Goal: Task Accomplishment & Management: Manage account settings

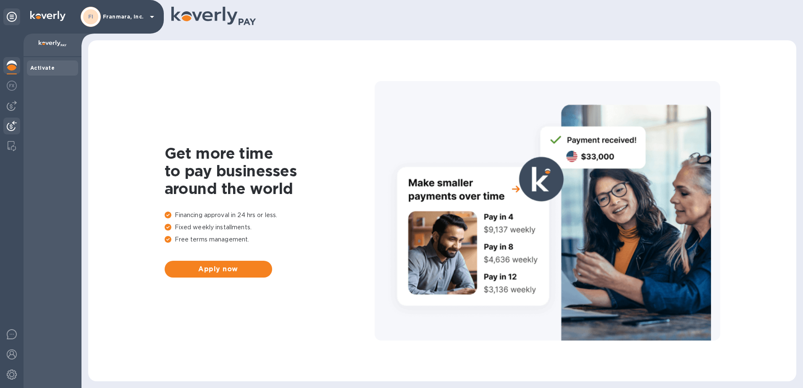
click at [14, 128] on img at bounding box center [12, 126] width 10 height 10
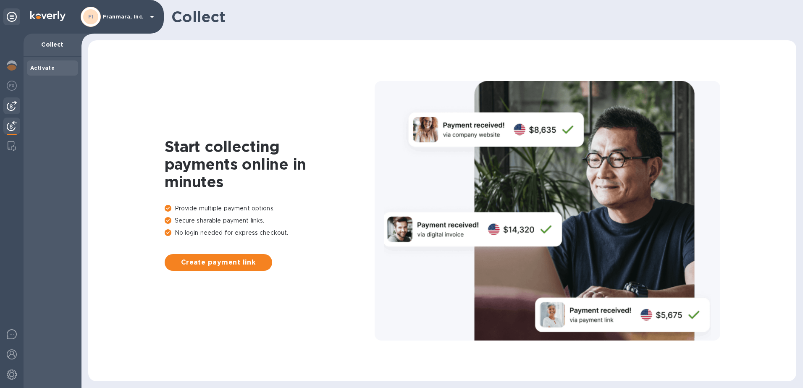
click at [12, 106] on img at bounding box center [12, 106] width 10 height 10
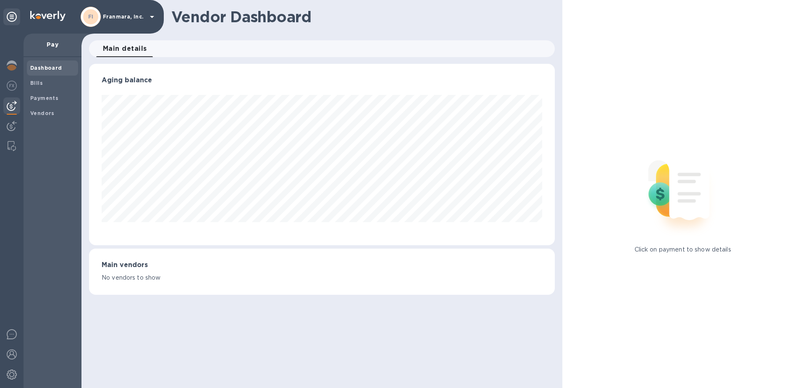
scroll to position [181, 466]
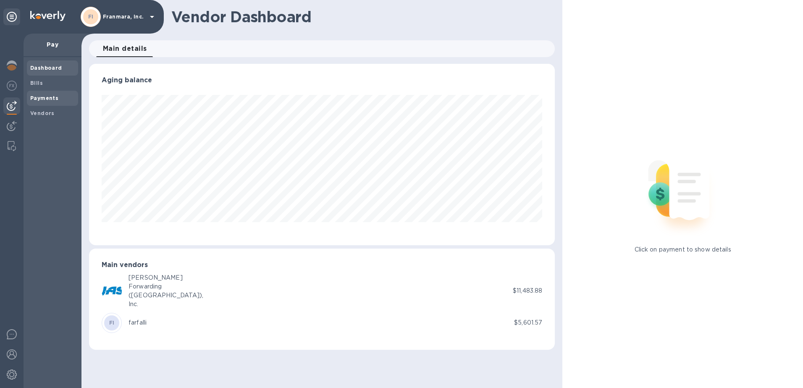
drag, startPoint x: 41, startPoint y: 117, endPoint x: 43, endPoint y: 102, distance: 15.3
click at [43, 102] on div "Dashboard Bills Payments Vendors" at bounding box center [52, 90] width 51 height 60
click at [40, 87] on div "Bills" at bounding box center [52, 83] width 51 height 15
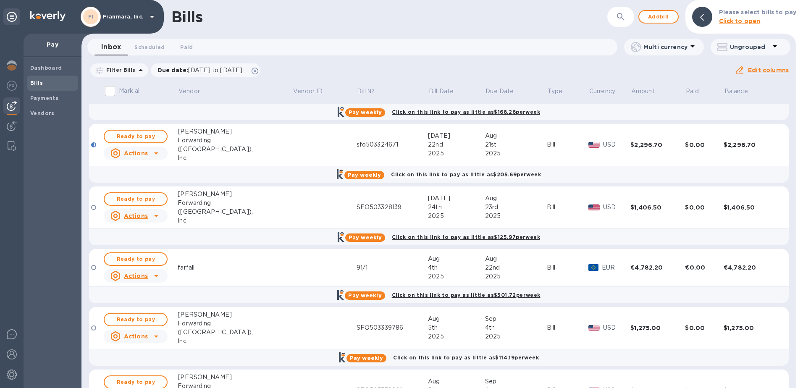
scroll to position [168, 0]
click at [92, 265] on div at bounding box center [93, 267] width 5 height 5
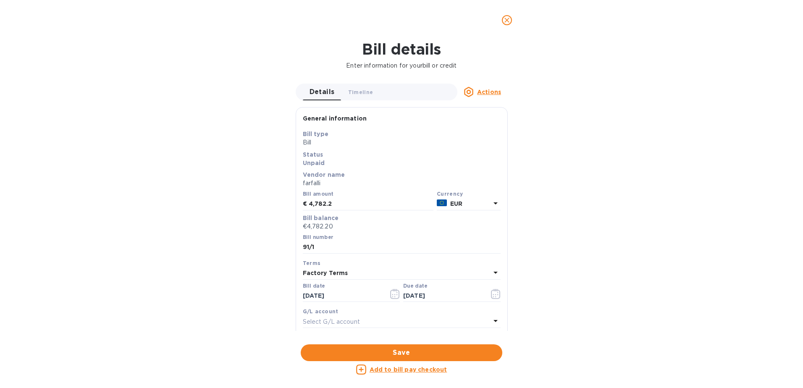
click at [400, 369] on u "Add to bill pay checkout" at bounding box center [409, 369] width 78 height 7
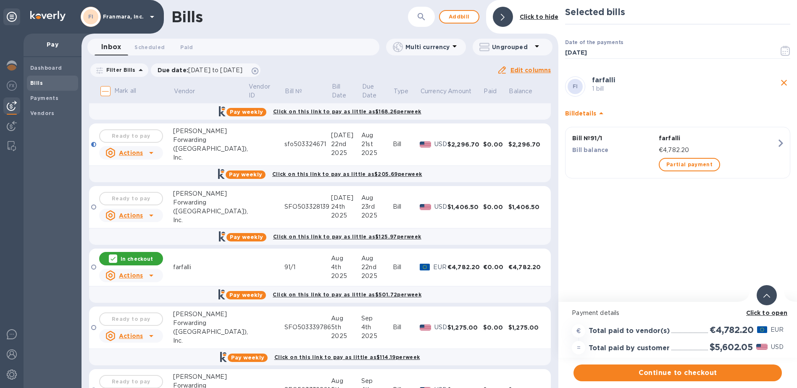
click at [775, 314] on b "Click to open" at bounding box center [767, 312] width 42 height 7
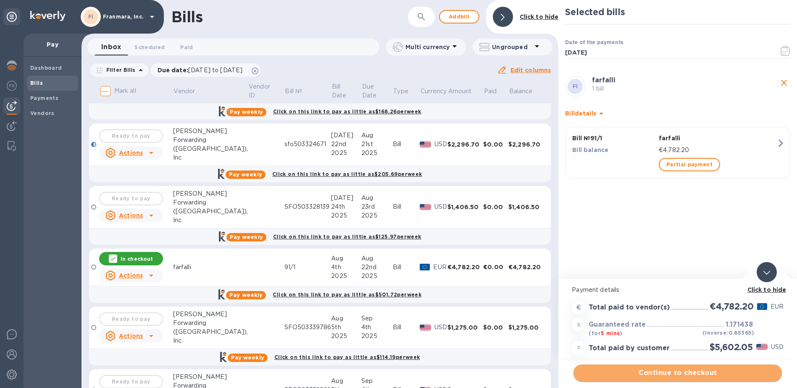
click at [685, 376] on span "Continue to checkout" at bounding box center [677, 373] width 195 height 10
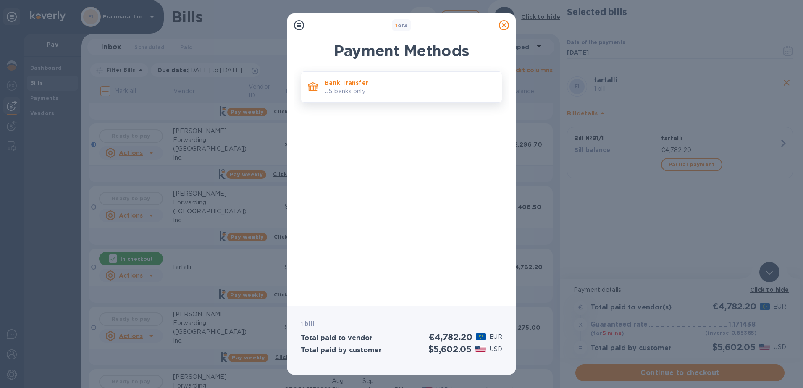
click at [380, 93] on p "US banks only." at bounding box center [410, 91] width 170 height 9
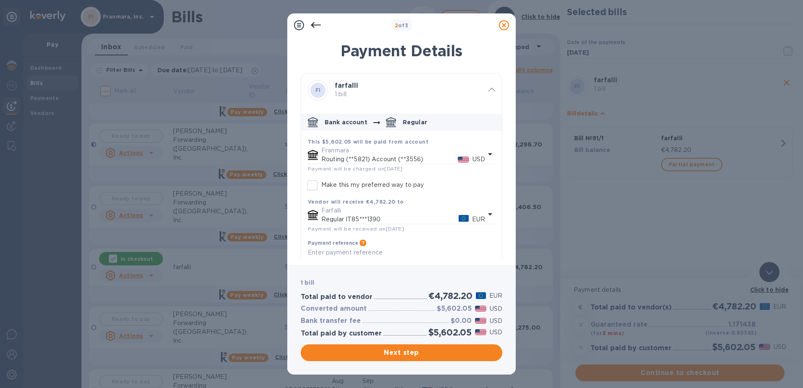
click at [488, 213] on icon "default-method" at bounding box center [490, 214] width 4 height 2
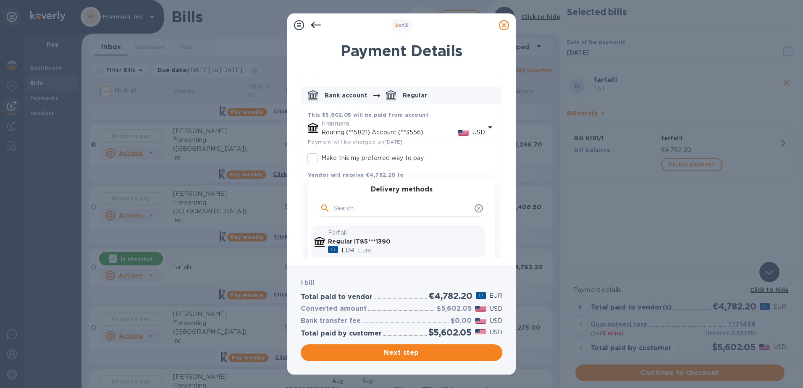
scroll to position [50, 0]
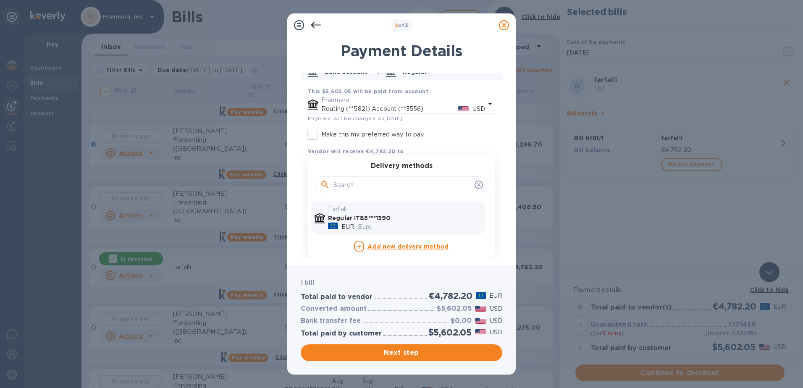
click at [390, 224] on p "Euro" at bounding box center [420, 227] width 124 height 9
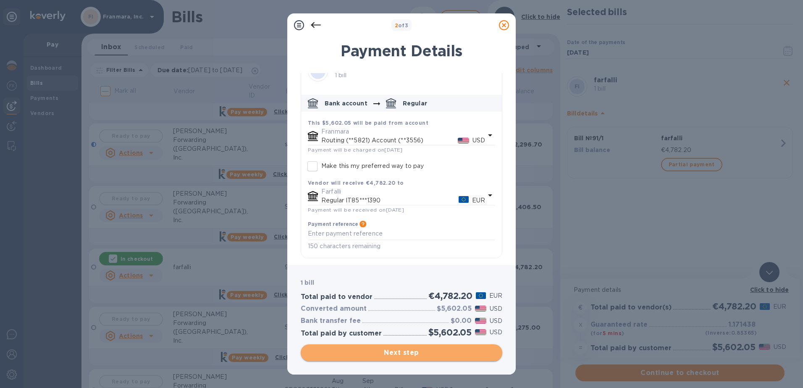
click at [383, 354] on span "Next step" at bounding box center [401, 353] width 188 height 10
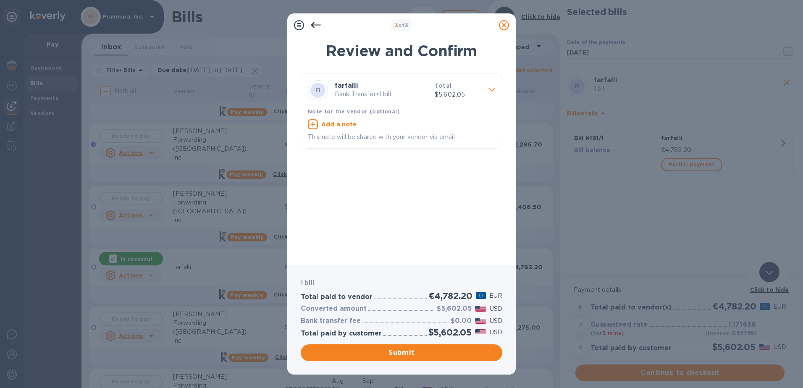
click at [333, 124] on u "Add a note" at bounding box center [339, 124] width 36 height 7
click at [333, 124] on textarea at bounding box center [395, 125] width 174 height 7
type textarea "Payment invoice 91/1"
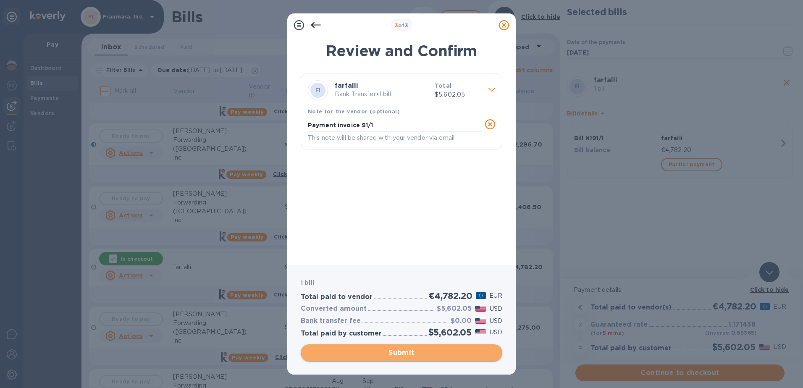
click at [400, 351] on span "Submit" at bounding box center [401, 353] width 188 height 10
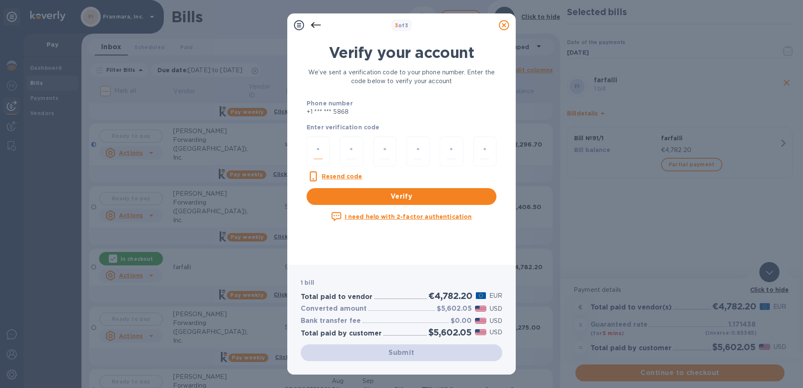
click at [315, 151] on input "number" at bounding box center [318, 152] width 9 height 16
type input "5"
type input "0"
type input "5"
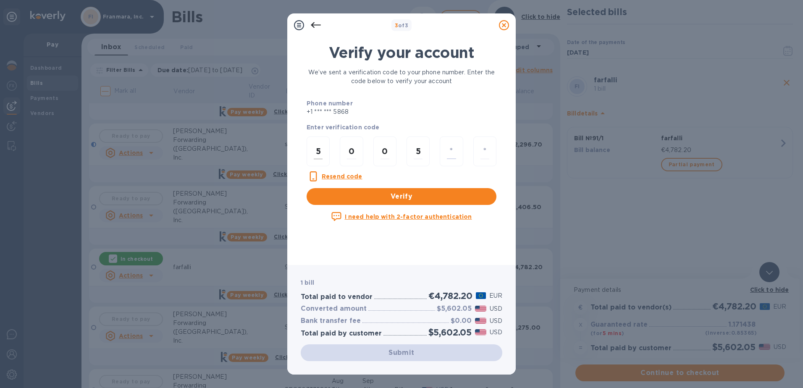
type input "2"
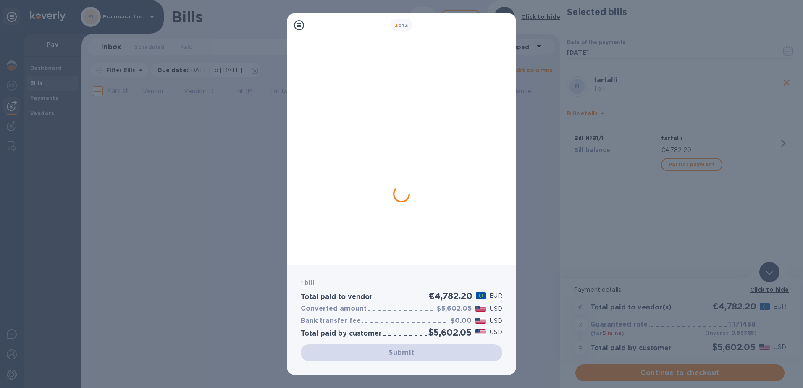
scroll to position [0, 0]
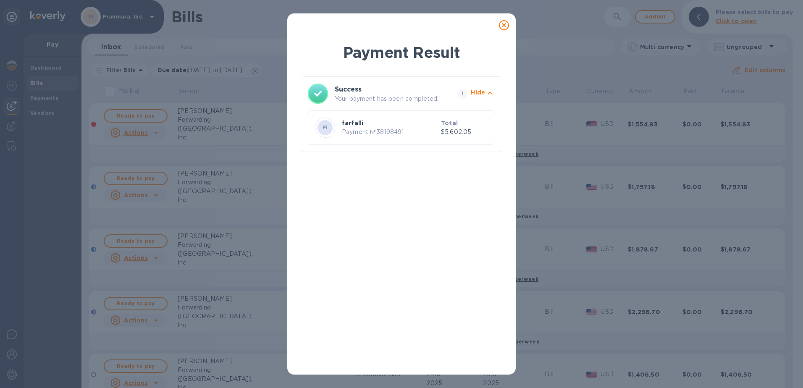
click at [220, 254] on div "Payment Result Success Your payment has been completed. 1 Hide FI farfalli Paym…" at bounding box center [401, 194] width 803 height 388
click at [503, 25] on icon at bounding box center [504, 25] width 10 height 10
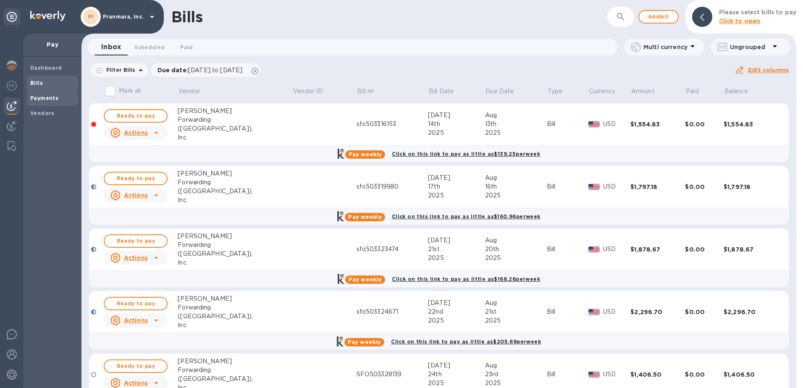
click at [49, 102] on span "Payments" at bounding box center [44, 98] width 28 height 8
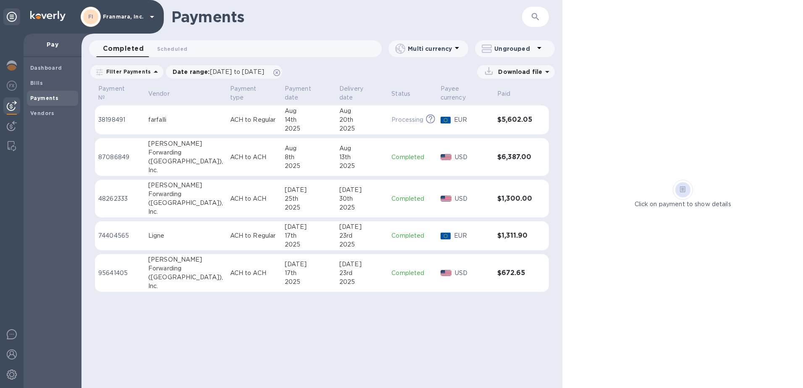
click at [285, 116] on div "14th" at bounding box center [309, 119] width 48 height 9
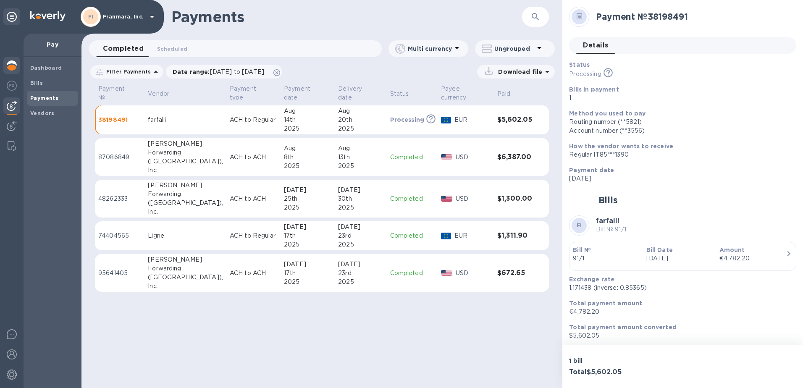
click at [15, 71] on div at bounding box center [11, 66] width 17 height 18
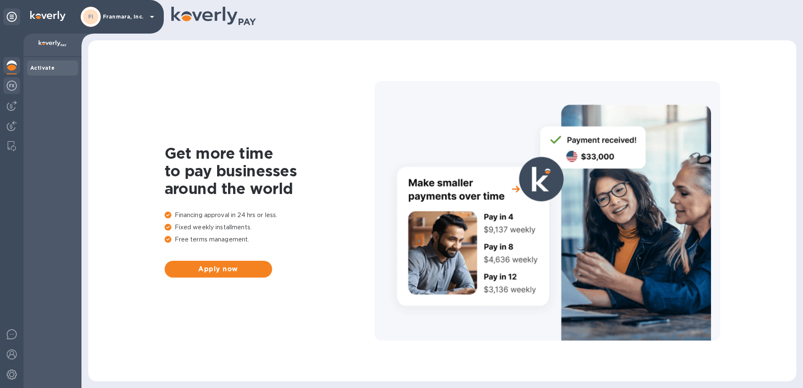
click at [10, 86] on img at bounding box center [12, 86] width 10 height 10
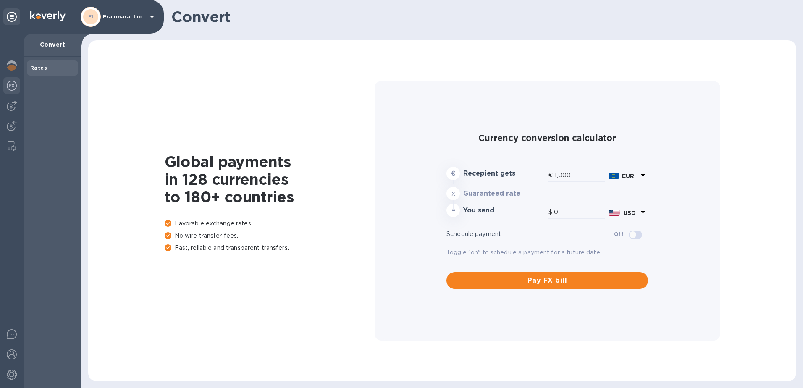
type input "1,171.34"
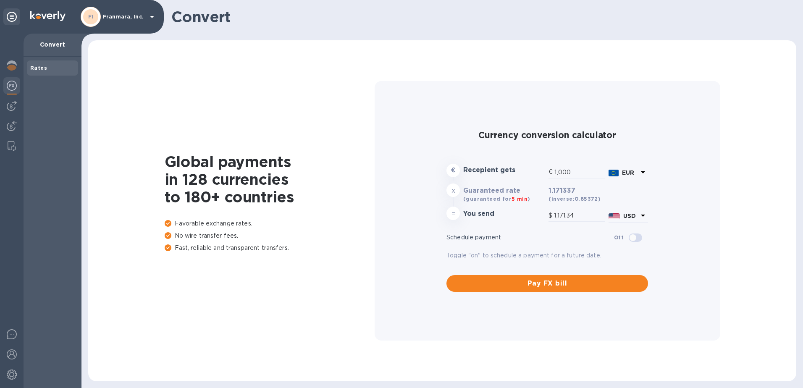
click at [509, 292] on div "Pay FX bill" at bounding box center [547, 279] width 208 height 32
click at [506, 284] on span "Pay FX bill" at bounding box center [547, 283] width 188 height 10
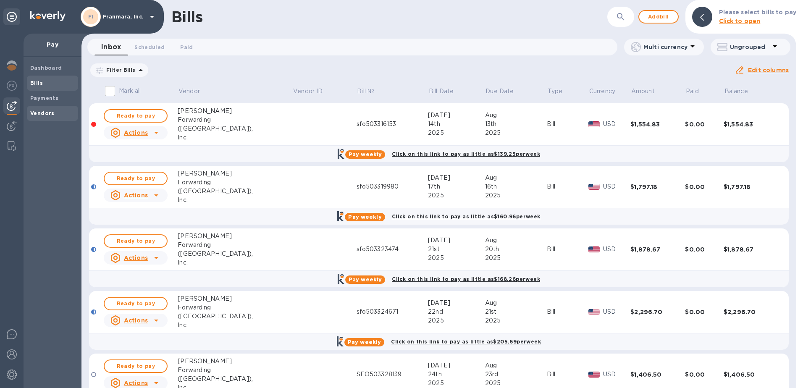
click at [44, 111] on b "Vendors" at bounding box center [42, 113] width 24 height 6
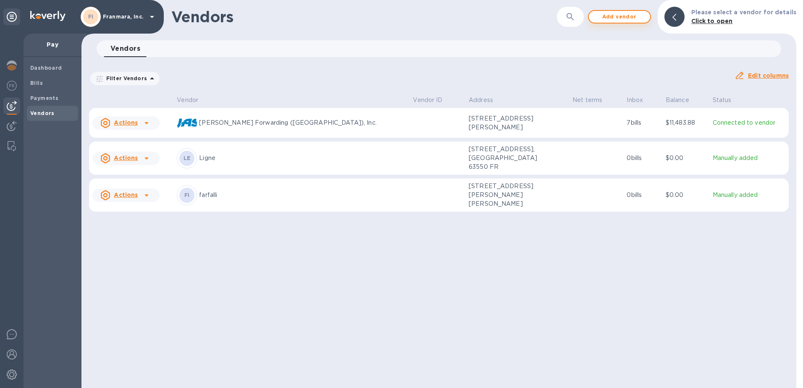
click at [604, 20] on span "Add vendor" at bounding box center [619, 17] width 48 height 10
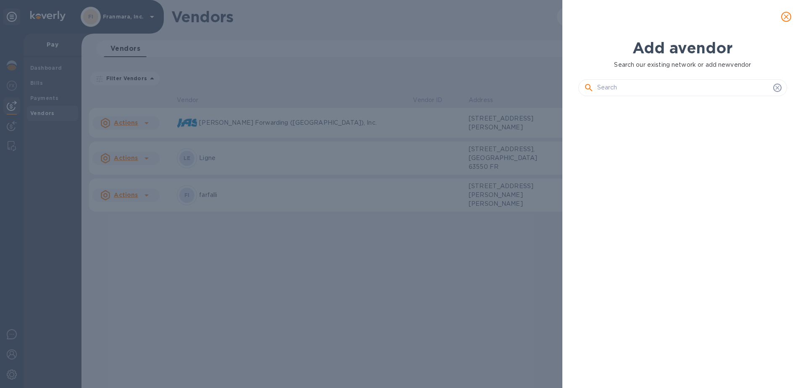
scroll to position [257, 212]
click at [684, 88] on input "text" at bounding box center [683, 87] width 173 height 13
type input "h"
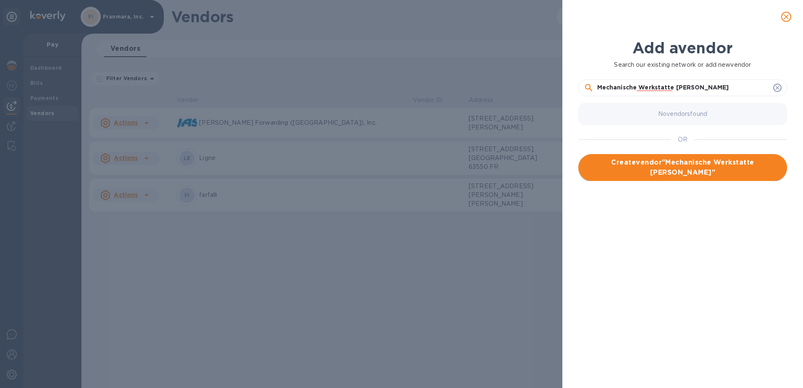
type input "Mechanische Werkstatte [PERSON_NAME]"
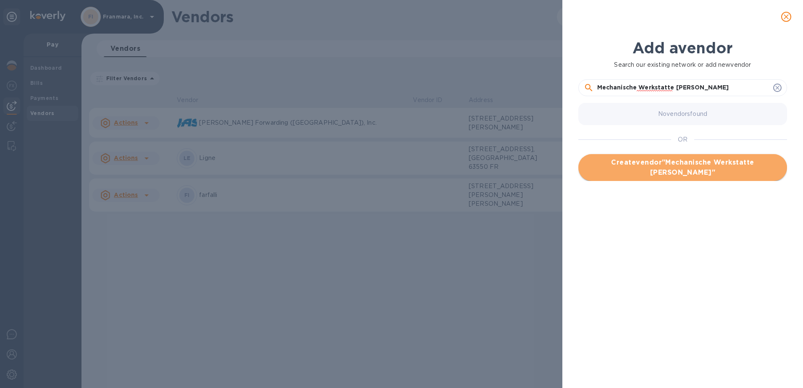
click at [678, 176] on span "Create vendor " Mechanische Werkstatte [PERSON_NAME] "" at bounding box center [682, 167] width 195 height 20
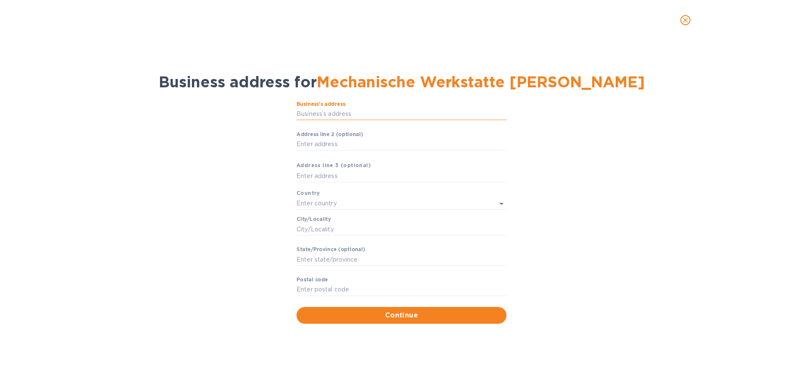
click at [415, 117] on input "Business’s аddress" at bounding box center [401, 114] width 210 height 13
type input "16 Kälberzeil"
type input "[GEOGRAPHIC_DATA]"
type input "[PERSON_NAME]"
type input "TH"
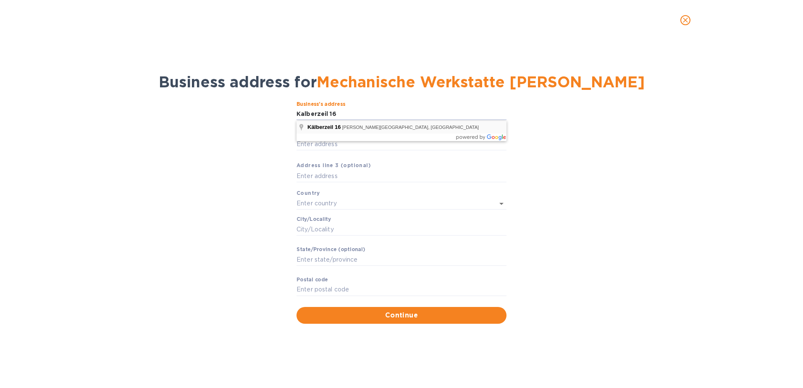
type input "98587"
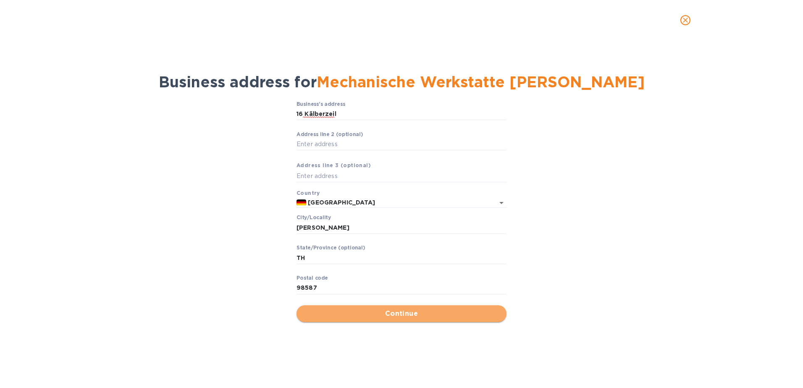
click at [406, 310] on span "Continue" at bounding box center [401, 314] width 197 height 10
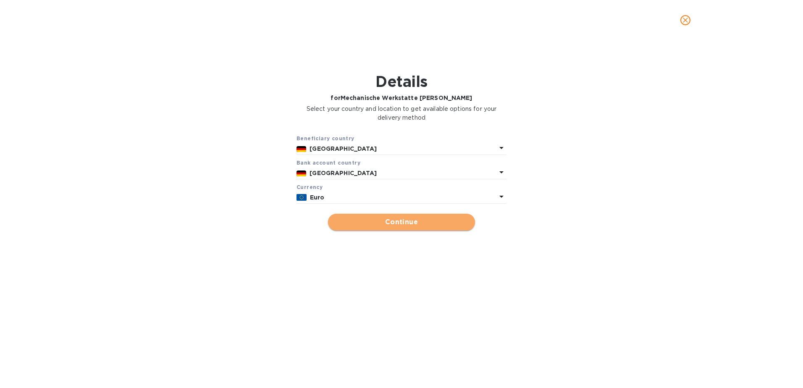
click at [401, 224] on span "Continue" at bounding box center [402, 222] width 134 height 10
type input "Mechanische Werkstatte [PERSON_NAME]"
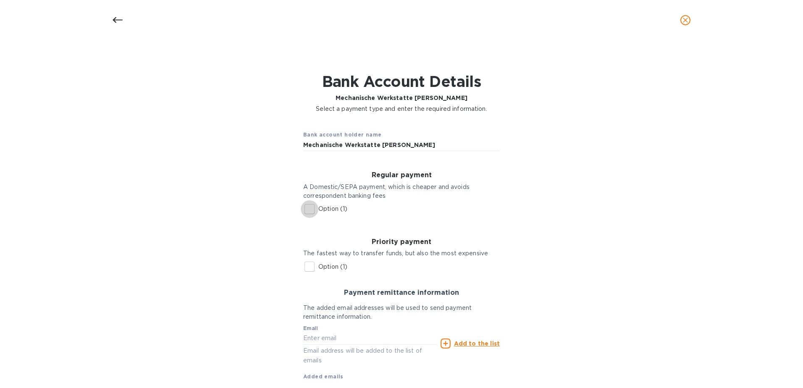
click at [306, 211] on input "Option (1)" at bounding box center [310, 209] width 18 height 18
checkbox input "true"
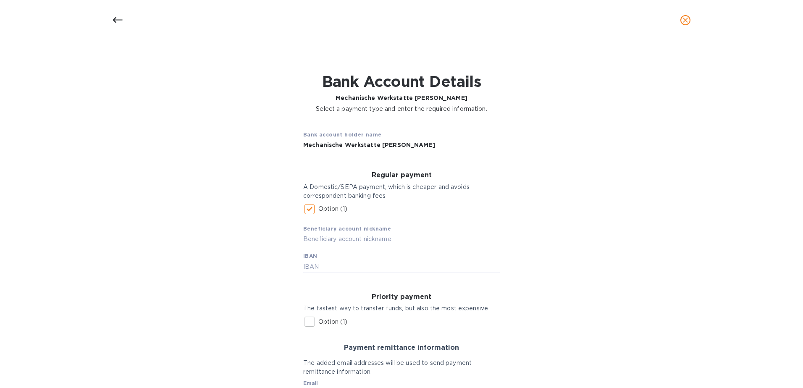
click at [403, 239] on input "text" at bounding box center [401, 239] width 197 height 13
click at [351, 271] on input "text" at bounding box center [401, 266] width 197 height 13
click at [303, 240] on input "[PERSON_NAME]" at bounding box center [401, 239] width 197 height 13
type input "Mechanische Werkstatte [PERSON_NAME]"
click at [330, 268] on input "text" at bounding box center [401, 266] width 197 height 13
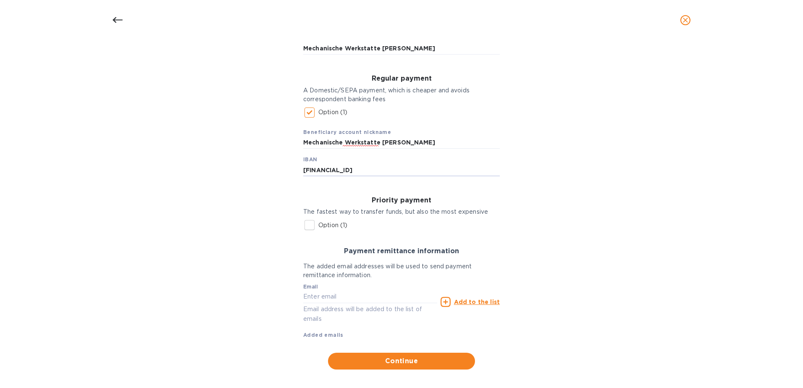
scroll to position [104, 0]
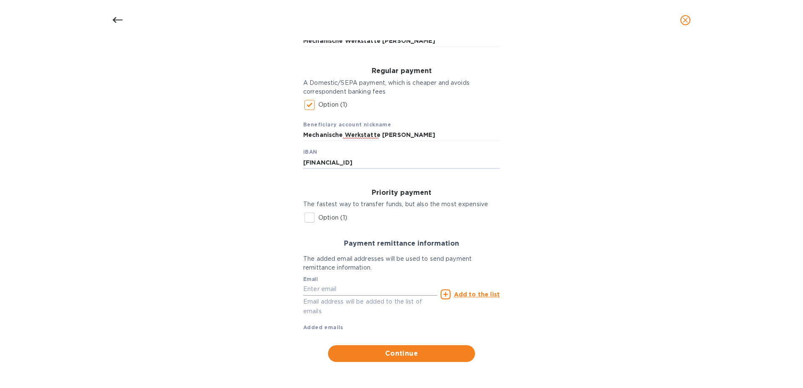
type input "[FINANCIAL_ID]"
click at [333, 288] on input "text" at bounding box center [370, 289] width 134 height 13
type input "[EMAIL_ADDRESS][DOMAIN_NAME]"
type input "[STREET_ADDRESS]"
click at [365, 354] on span "Continue" at bounding box center [402, 354] width 134 height 10
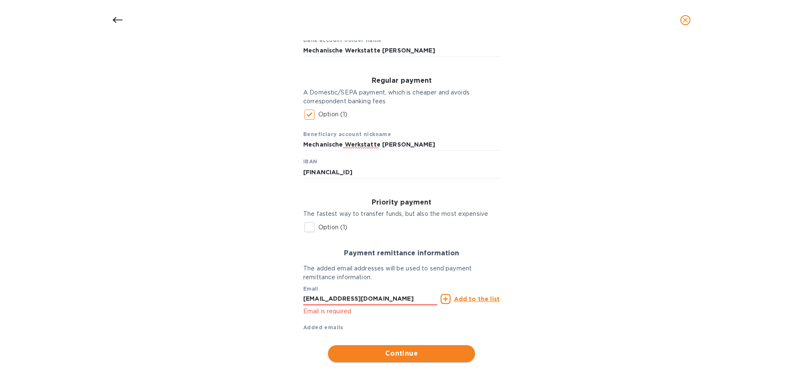
scroll to position [94, 0]
click at [373, 310] on p "Email is required" at bounding box center [370, 312] width 134 height 10
click at [378, 299] on input "[EMAIL_ADDRESS][DOMAIN_NAME]" at bounding box center [370, 299] width 134 height 13
type input "[PERSON_NAME]"
click at [445, 302] on icon at bounding box center [446, 299] width 10 height 10
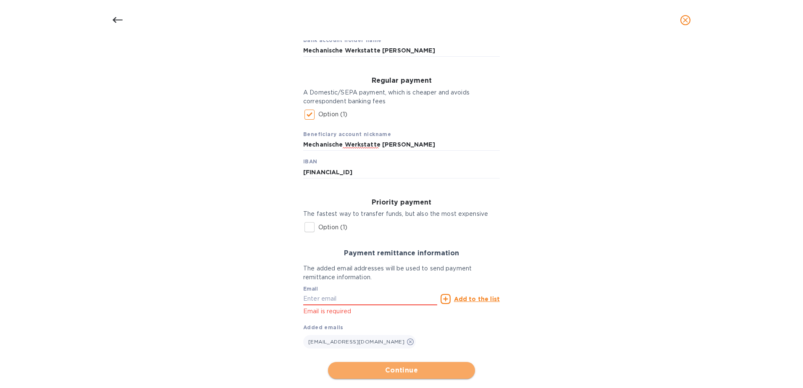
click at [429, 372] on span "Continue" at bounding box center [402, 370] width 134 height 10
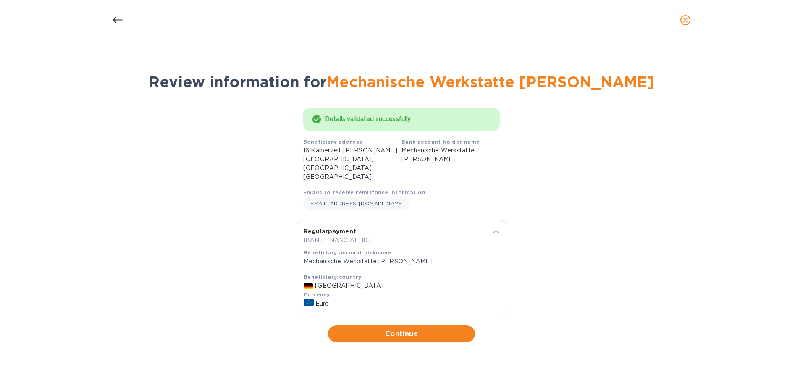
scroll to position [0, 0]
click at [400, 329] on span "Continue" at bounding box center [402, 334] width 134 height 10
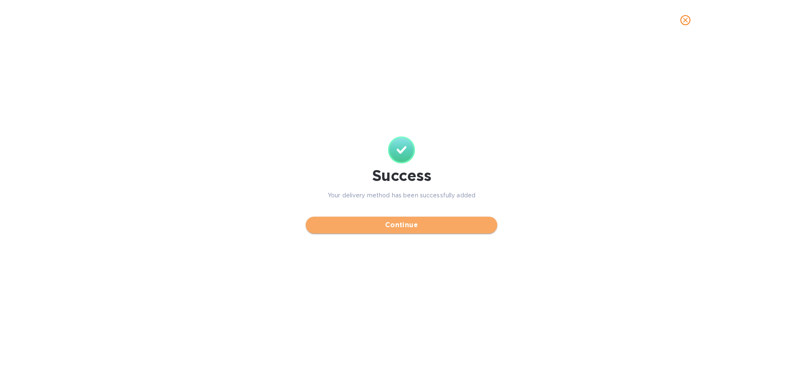
click at [391, 223] on span "Continue" at bounding box center [401, 225] width 178 height 10
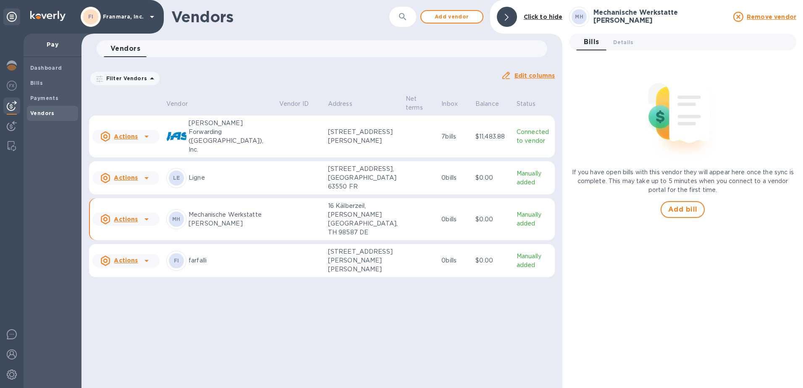
click at [517, 228] on p "Manually added" at bounding box center [534, 219] width 35 height 18
click at [524, 226] on p "Manually added" at bounding box center [534, 219] width 35 height 18
click at [132, 223] on u "Actions" at bounding box center [126, 219] width 24 height 7
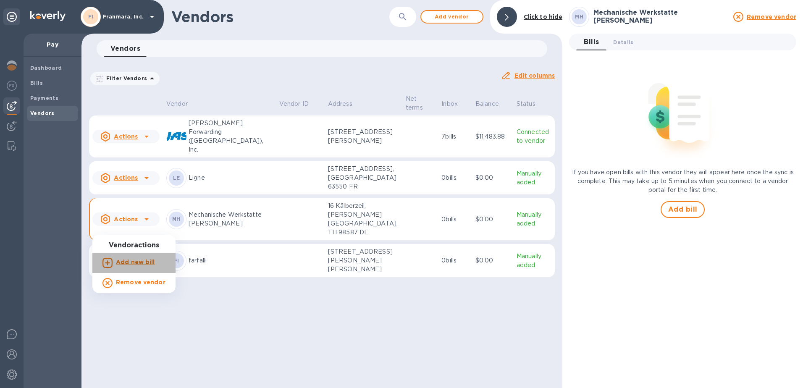
click at [139, 265] on b "Add new bill" at bounding box center [135, 262] width 39 height 7
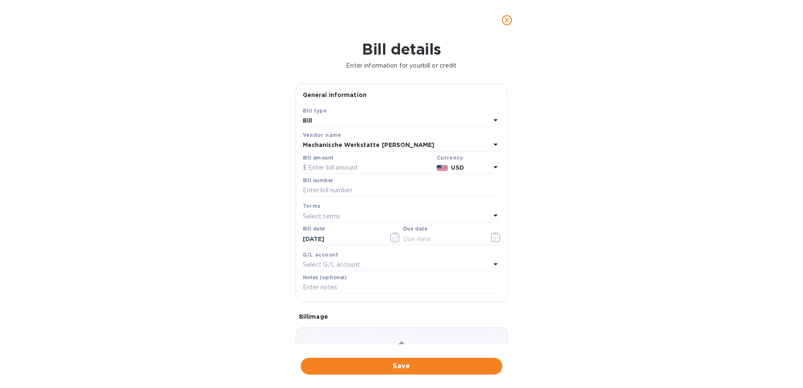
click at [451, 168] on b "USD" at bounding box center [457, 167] width 13 height 7
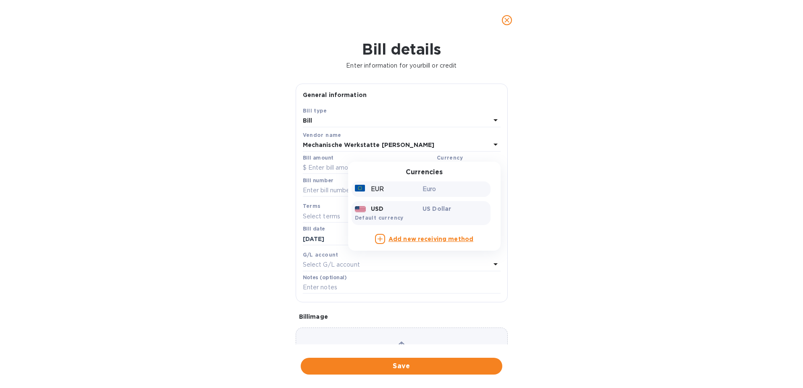
click at [422, 194] on p "Euro" at bounding box center [454, 189] width 65 height 9
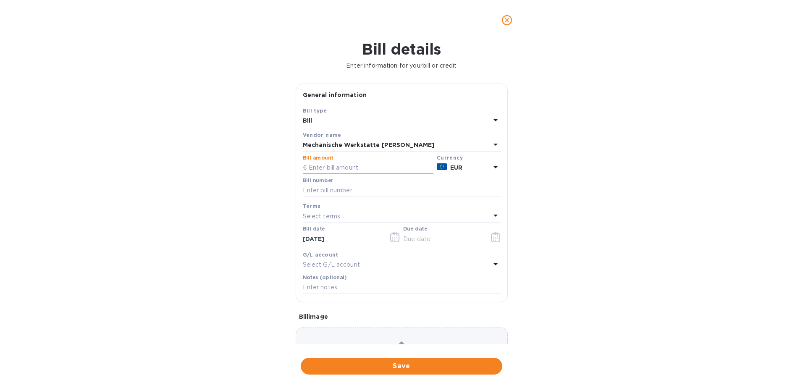
click at [348, 168] on input "text" at bounding box center [368, 168] width 131 height 13
type input "5,079.30"
click at [353, 188] on input "text" at bounding box center [402, 190] width 198 height 13
type input "Reshnung Nr. 226098"
click at [336, 215] on p "Select terms" at bounding box center [322, 216] width 38 height 9
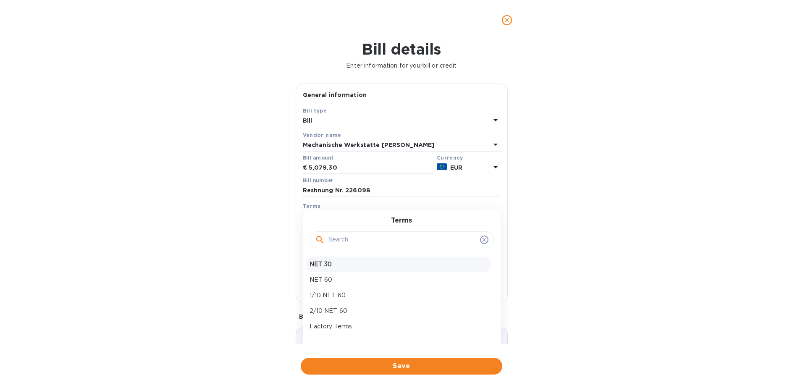
click at [328, 265] on p "NET 30" at bounding box center [398, 264] width 178 height 9
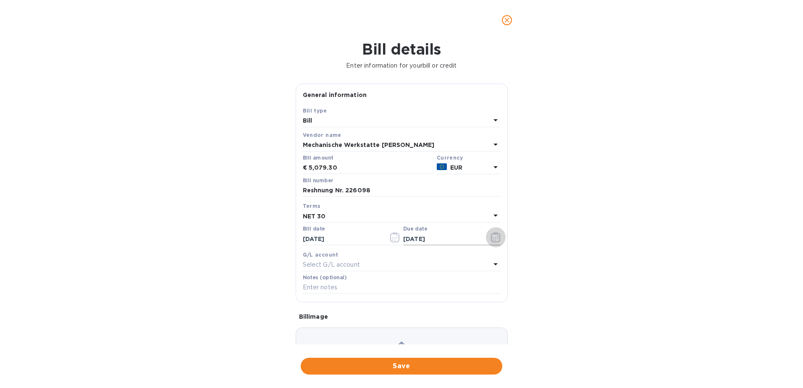
click at [494, 239] on icon "button" at bounding box center [496, 237] width 10 height 10
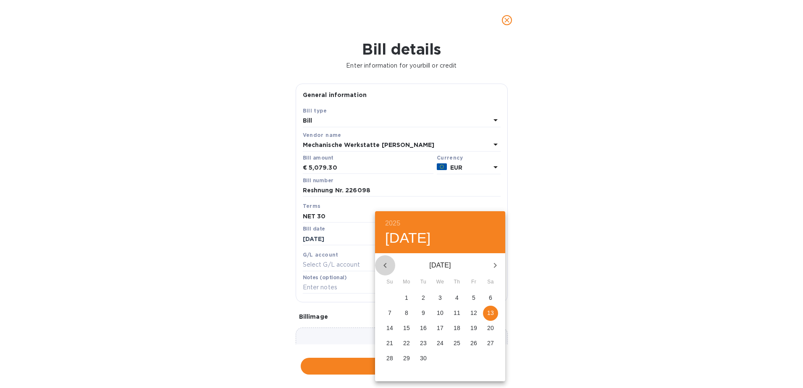
click at [390, 271] on button "button" at bounding box center [385, 265] width 20 height 20
click at [558, 224] on div at bounding box center [401, 194] width 803 height 388
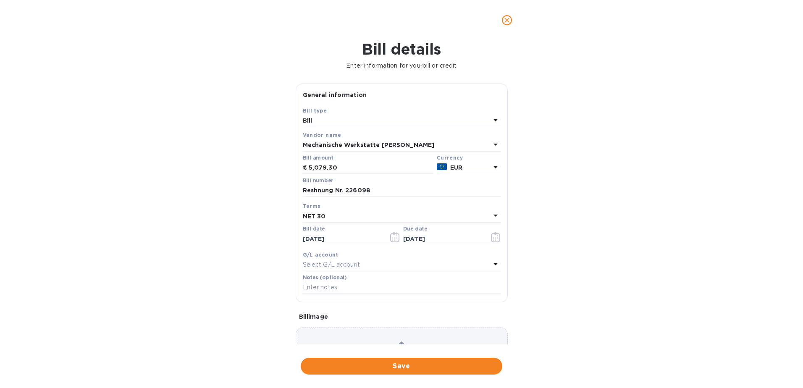
click at [359, 217] on div "NET 30" at bounding box center [397, 216] width 188 height 12
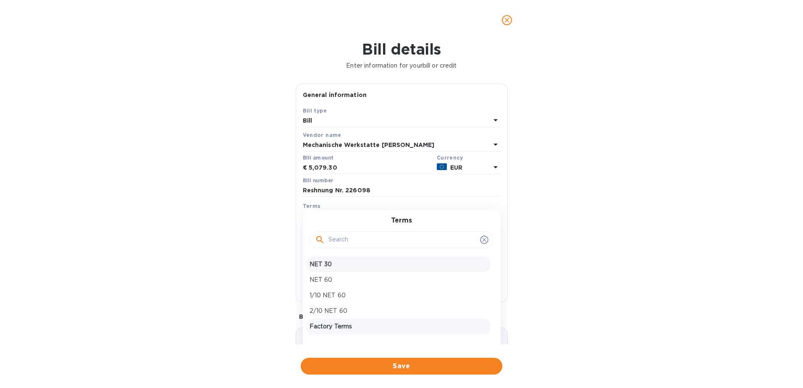
click at [367, 325] on p "Factory Terms" at bounding box center [398, 326] width 178 height 9
type input "[DATE]"
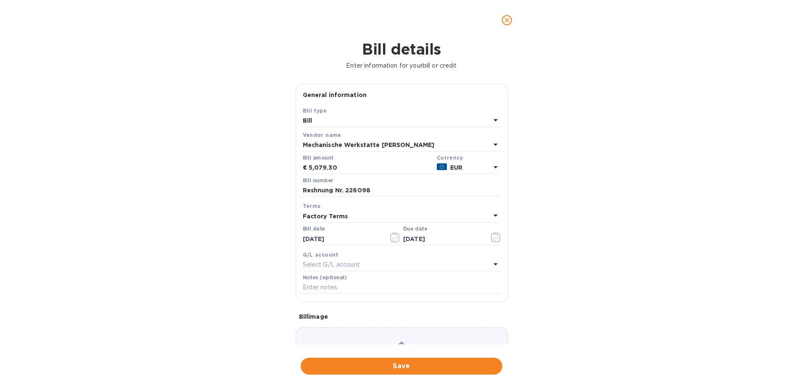
click at [349, 215] on div "Factory Terms" at bounding box center [397, 216] width 188 height 12
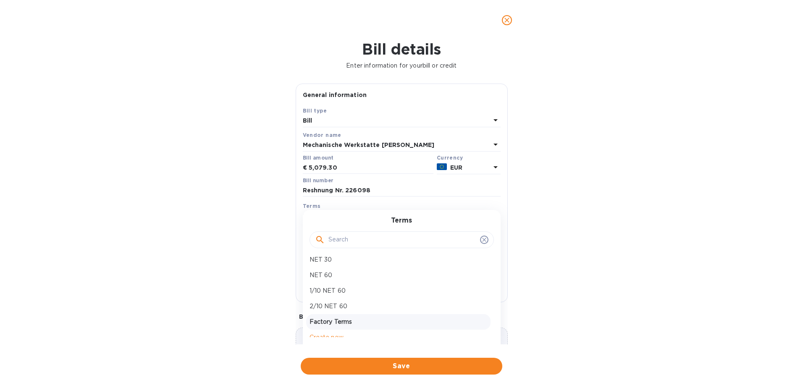
scroll to position [13, 0]
click at [373, 331] on p "Create new" at bounding box center [398, 329] width 178 height 9
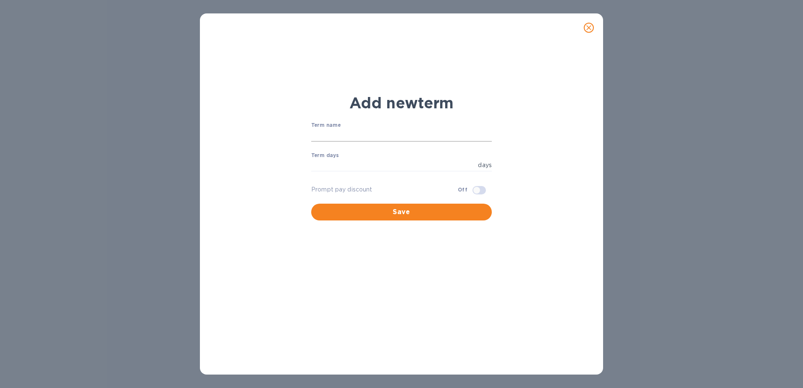
click at [349, 130] on input "text" at bounding box center [401, 135] width 181 height 13
type input "Net 5"
click at [353, 168] on input "number" at bounding box center [392, 165] width 163 height 13
type input "5"
click at [388, 212] on span "Save" at bounding box center [401, 212] width 167 height 10
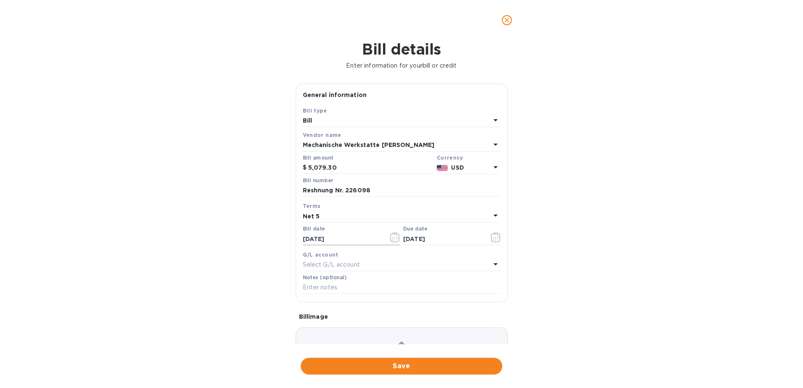
click at [331, 244] on input "[DATE]" at bounding box center [342, 239] width 79 height 13
click at [395, 241] on icon "button" at bounding box center [395, 237] width 10 height 10
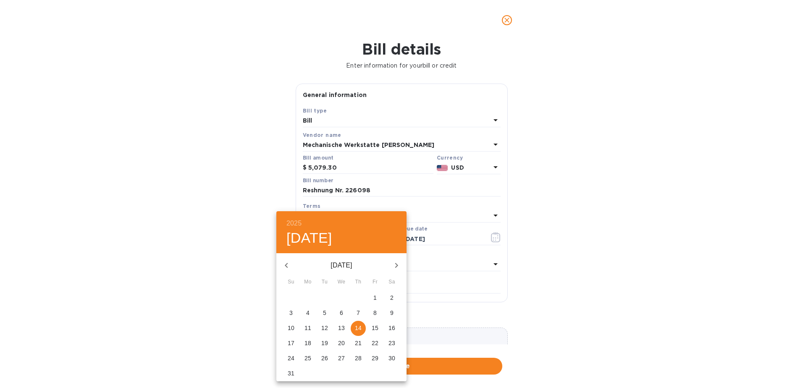
click at [352, 329] on span "14" at bounding box center [358, 328] width 15 height 8
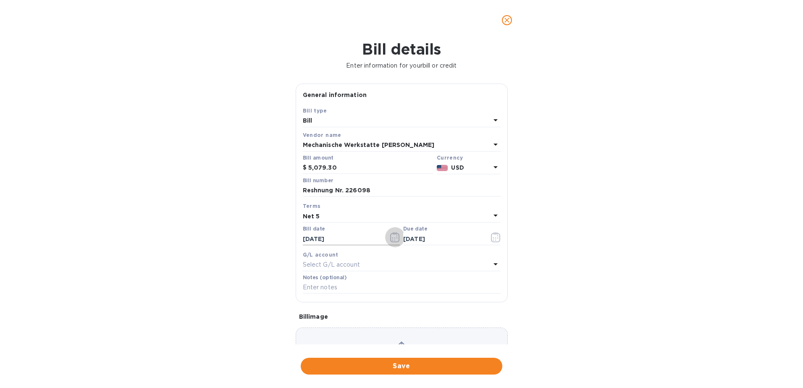
click at [390, 239] on icon "button" at bounding box center [395, 237] width 10 height 10
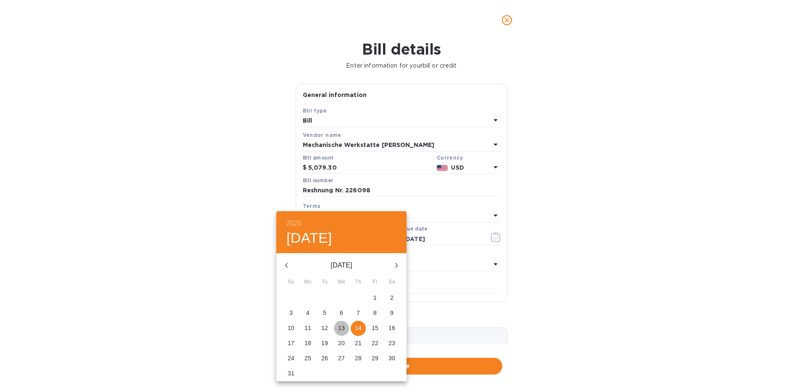
click at [338, 329] on p "13" at bounding box center [341, 328] width 7 height 8
type input "[DATE]"
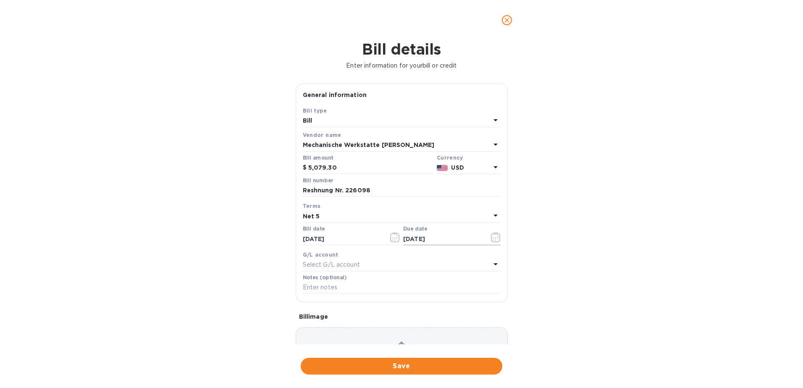
click at [496, 238] on icon "button" at bounding box center [495, 237] width 9 height 10
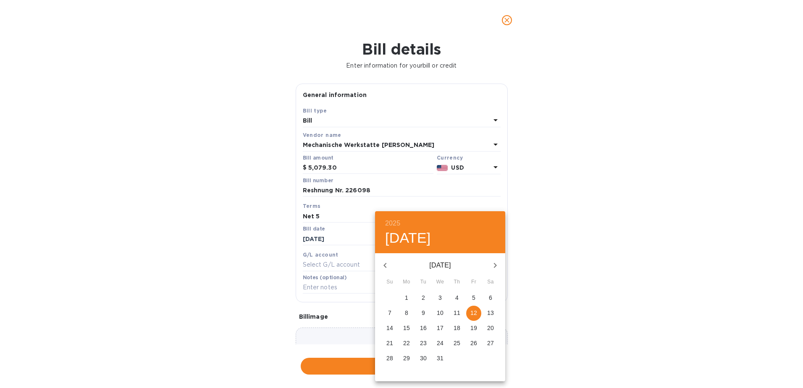
click at [386, 269] on icon "button" at bounding box center [385, 265] width 10 height 10
click at [477, 327] on span "15" at bounding box center [473, 328] width 15 height 8
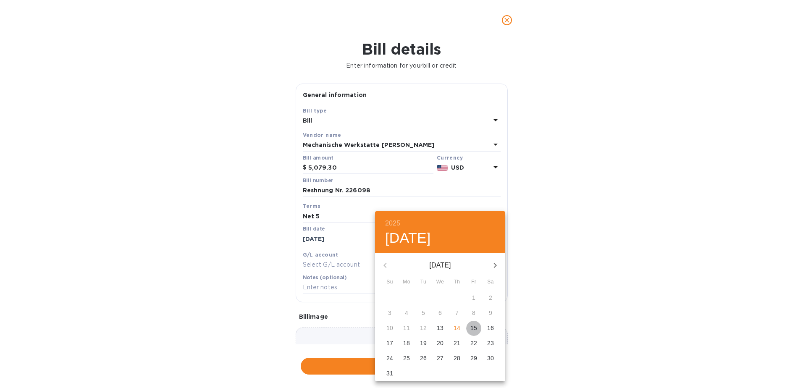
type input "[DATE]"
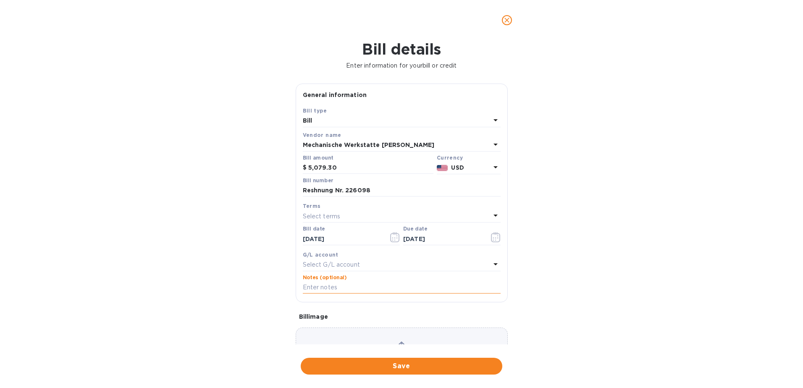
click at [360, 289] on input "text" at bounding box center [402, 287] width 198 height 13
type input "Deposit on Order for Cedons"
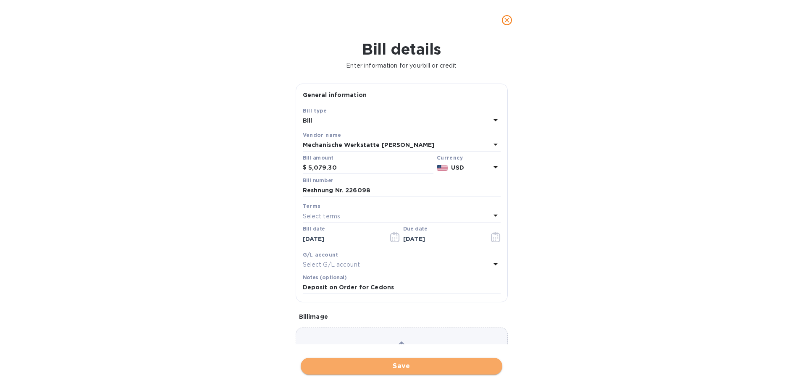
click at [380, 366] on span "Save" at bounding box center [401, 366] width 188 height 10
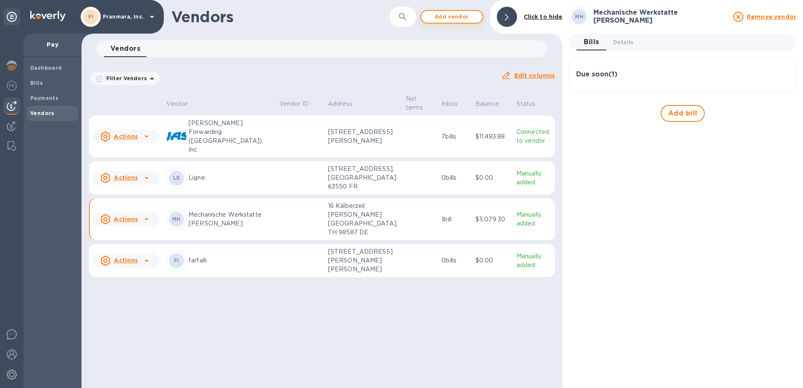
click at [471, 16] on span "Add vendor" at bounding box center [452, 17] width 48 height 10
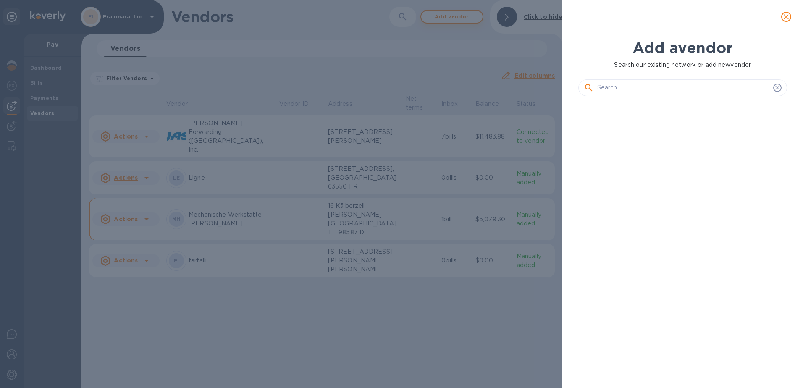
scroll to position [257, 212]
click at [622, 88] on input "text" at bounding box center [683, 87] width 173 height 13
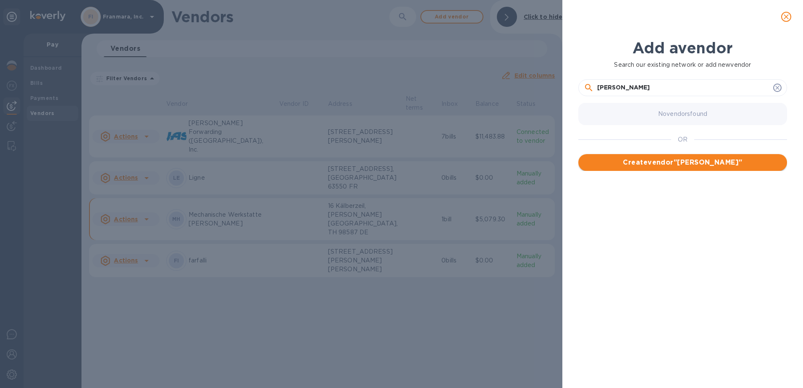
type input "[PERSON_NAME]"
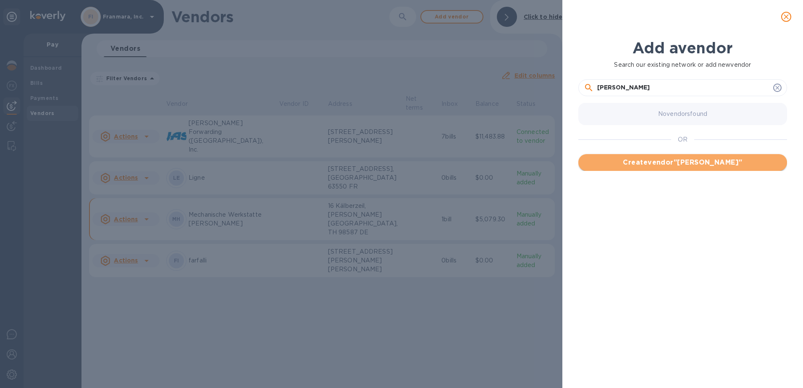
click at [654, 160] on span "Create vendor " [PERSON_NAME] "" at bounding box center [682, 162] width 195 height 10
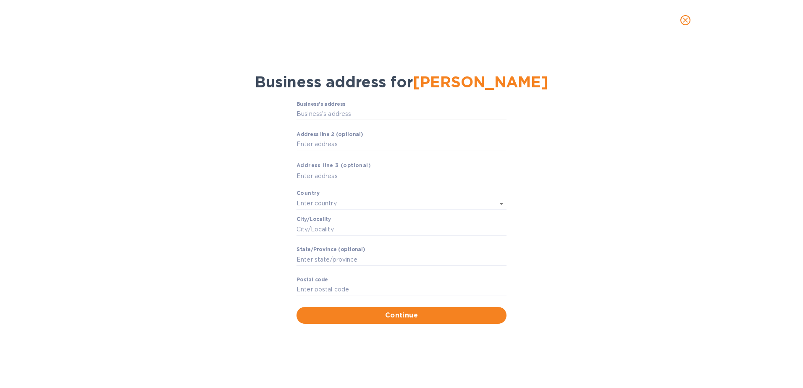
click at [347, 110] on input "Business’s аddress" at bounding box center [401, 114] width 210 height 13
type input "30 Via Violis"
type input "[GEOGRAPHIC_DATA]"
type input "[PERSON_NAME]"
type input "[GEOGRAPHIC_DATA]"
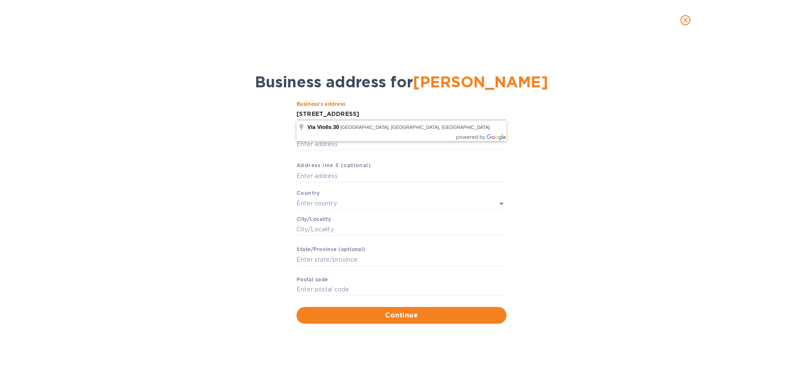
type input "33085"
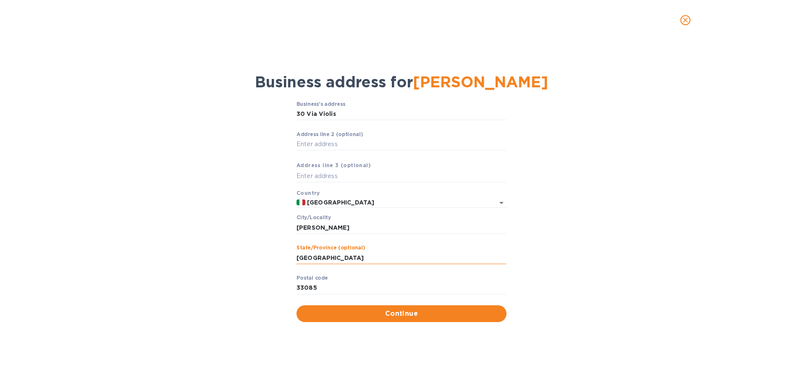
click at [382, 254] on input "[GEOGRAPHIC_DATA]" at bounding box center [401, 258] width 210 height 13
type input "[GEOGRAPHIC_DATA] PN"
click at [212, 284] on div "Business’s аddress 30 Via Violis ​ Аddress line 2 (optional) ​ Аddress line 3 (…" at bounding box center [401, 211] width 781 height 231
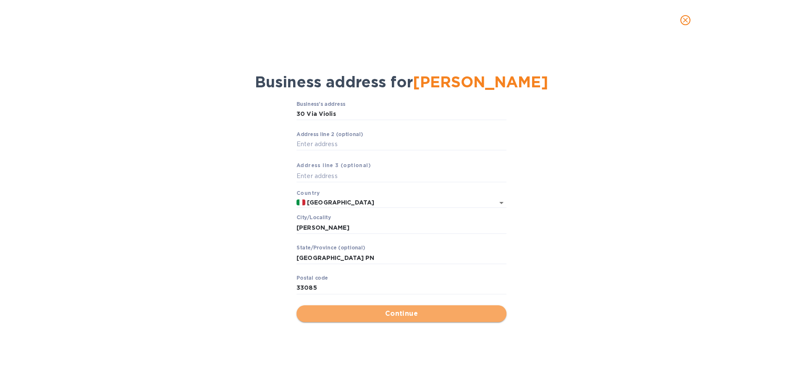
click at [390, 317] on span "Continue" at bounding box center [401, 314] width 197 height 10
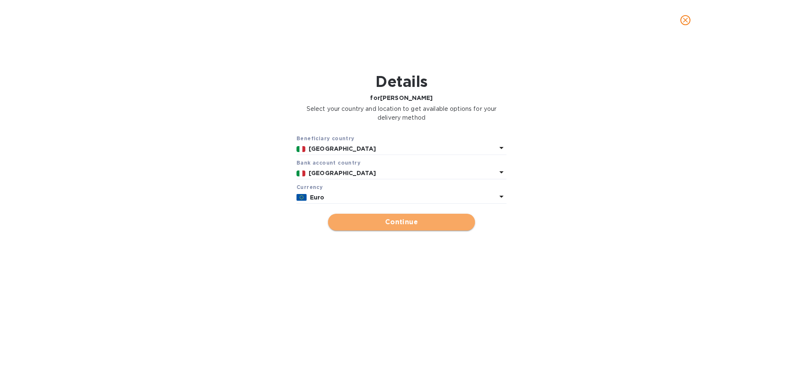
click at [385, 227] on span "Continue" at bounding box center [402, 222] width 134 height 10
type input "[PERSON_NAME]"
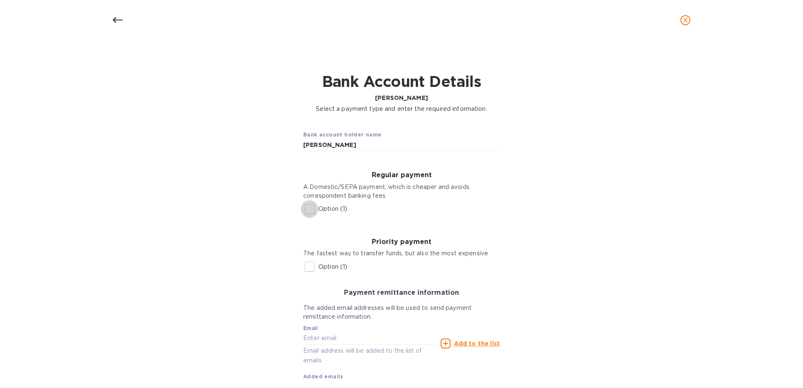
click at [310, 211] on input "Option (1)" at bounding box center [310, 209] width 18 height 18
checkbox input "true"
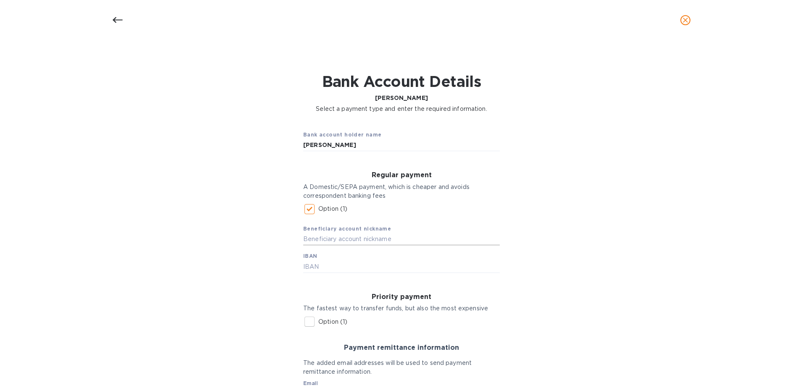
click at [375, 237] on input "text" at bounding box center [401, 239] width 197 height 13
drag, startPoint x: 355, startPoint y: 142, endPoint x: 275, endPoint y: 136, distance: 80.5
click at [275, 136] on div "Bank account holder name [PERSON_NAME] Regular payment A Domestic/SEPA payment,…" at bounding box center [401, 294] width 781 height 353
click at [328, 236] on input "text" at bounding box center [401, 239] width 197 height 13
paste input "[PERSON_NAME]"
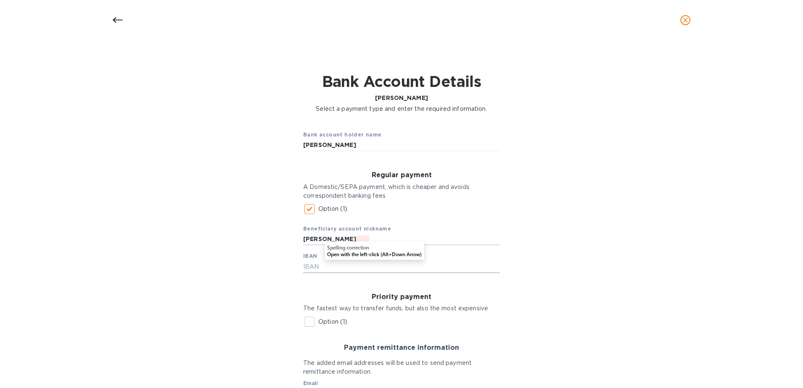
type input "[PERSON_NAME]"
click at [325, 263] on input "text" at bounding box center [401, 266] width 197 height 13
type input "[FINANCIAL_ID]"
click at [253, 304] on div "Bank account holder name [PERSON_NAME] Regular payment A Domestic/SEPA payment,…" at bounding box center [401, 294] width 781 height 353
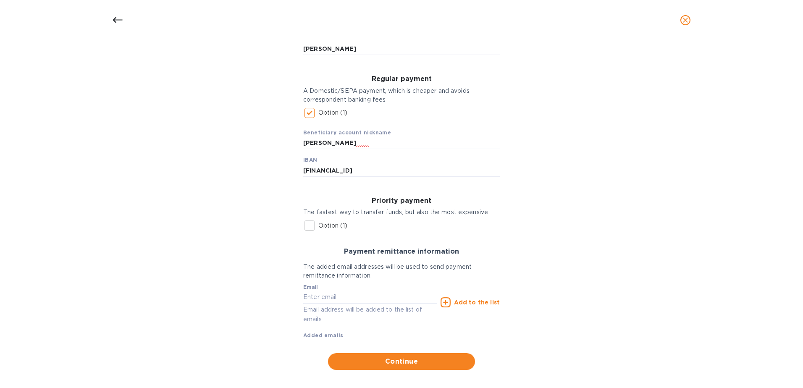
scroll to position [104, 0]
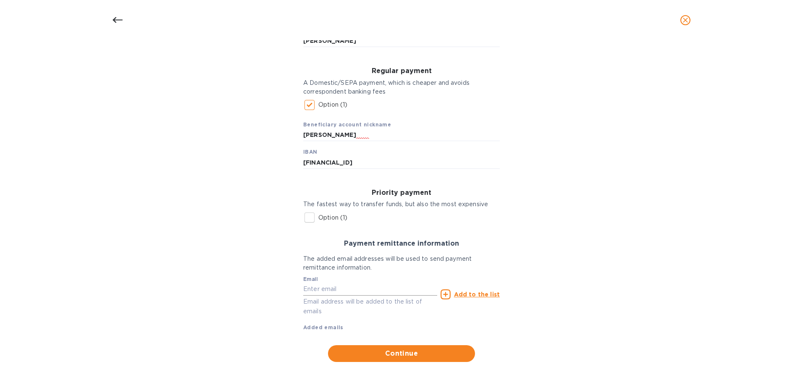
click at [346, 292] on input "text" at bounding box center [370, 289] width 134 height 13
type input "[EMAIL_ADDRESS][DOMAIN_NAME]"
type input "[PERSON_NAME]"
type input "[STREET_ADDRESS]"
click at [446, 295] on icon at bounding box center [446, 294] width 10 height 10
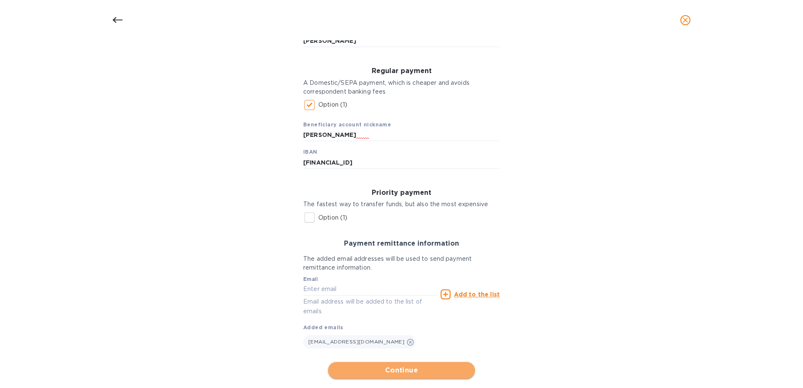
click at [385, 372] on span "Continue" at bounding box center [402, 370] width 134 height 10
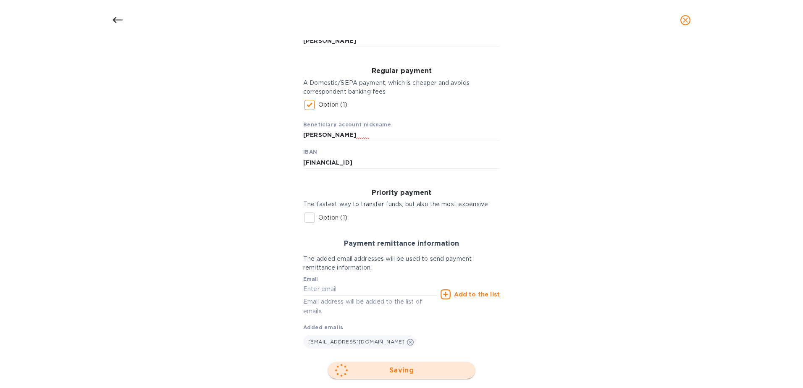
scroll to position [0, 0]
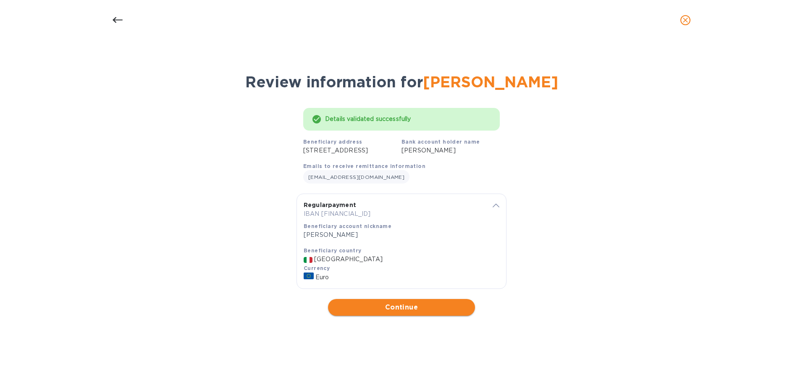
click at [397, 312] on span "Continue" at bounding box center [402, 307] width 134 height 10
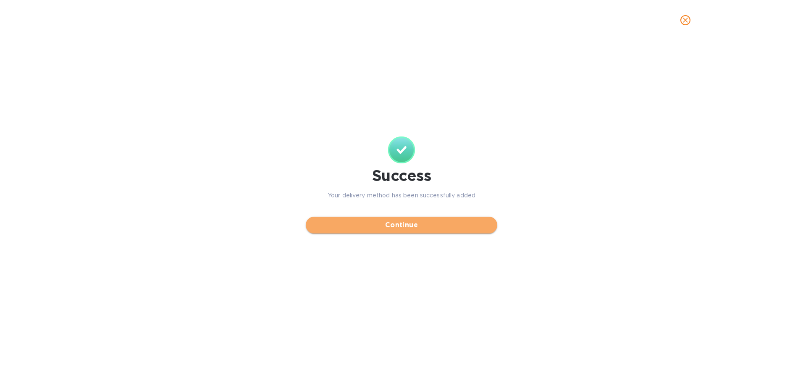
click at [399, 231] on button "Continue" at bounding box center [401, 225] width 191 height 17
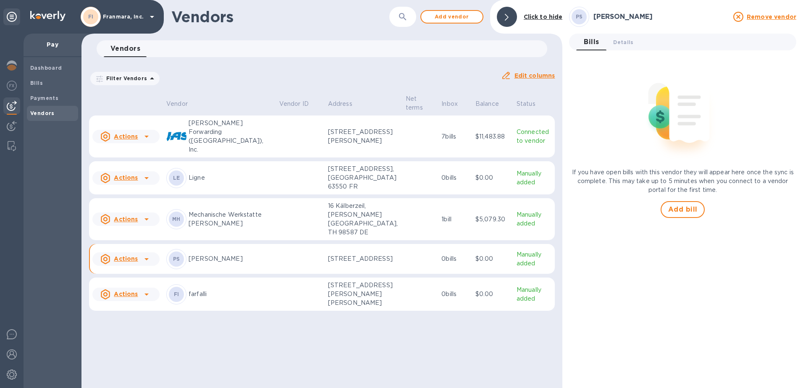
click at [142, 264] on icon at bounding box center [147, 259] width 10 height 10
click at [142, 308] on b "Add new bill" at bounding box center [135, 307] width 39 height 7
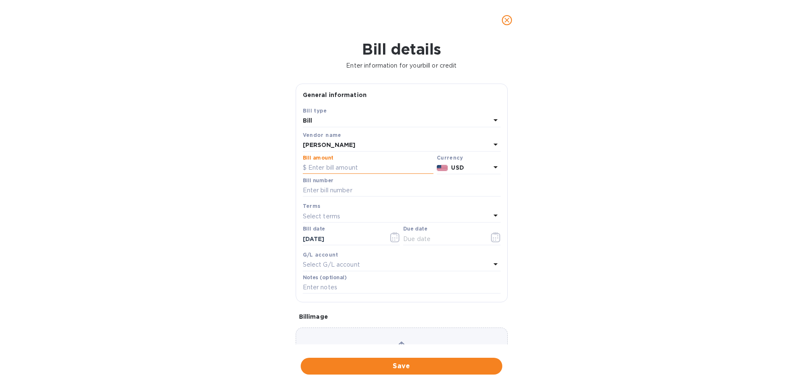
click at [338, 170] on input "text" at bounding box center [368, 168] width 131 height 13
type input "18,630"
click at [452, 169] on b "USD" at bounding box center [457, 167] width 13 height 7
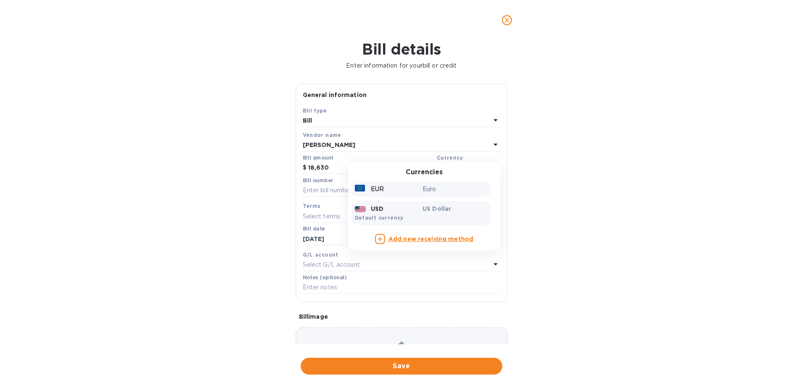
click at [385, 191] on div "EUR" at bounding box center [387, 189] width 68 height 12
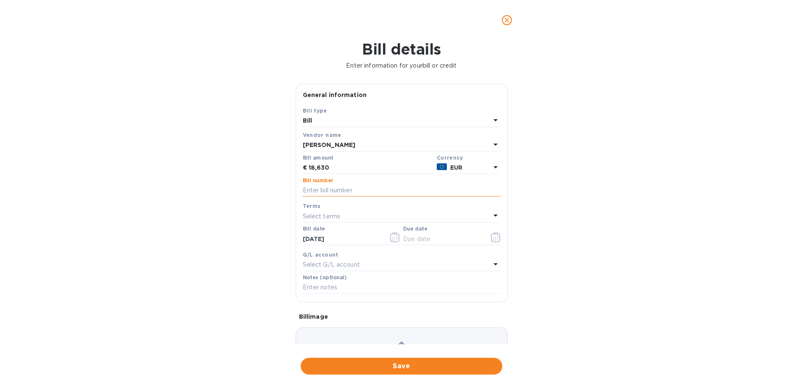
click at [364, 192] on input "text" at bounding box center [402, 190] width 198 height 13
type input "584"
click at [351, 217] on div "Select terms" at bounding box center [397, 216] width 188 height 12
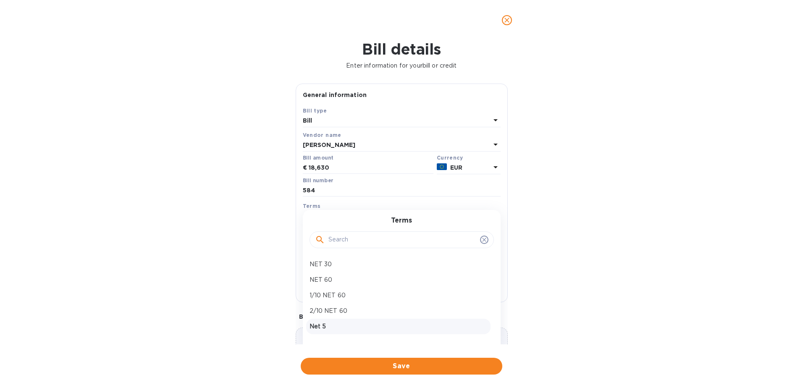
click at [342, 320] on div "Net 5" at bounding box center [398, 327] width 184 height 16
type input "[DATE]"
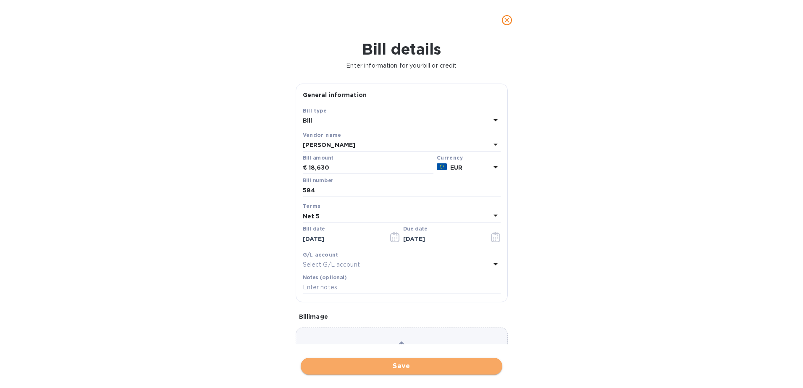
click at [368, 365] on span "Save" at bounding box center [401, 366] width 188 height 10
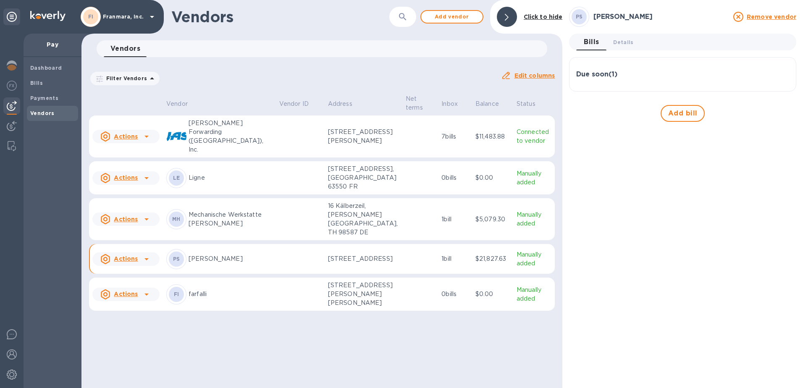
click at [136, 133] on u "Actions" at bounding box center [126, 136] width 24 height 7
click at [136, 133] on div at bounding box center [401, 194] width 803 height 388
click at [50, 100] on b "Payments" at bounding box center [44, 98] width 28 height 6
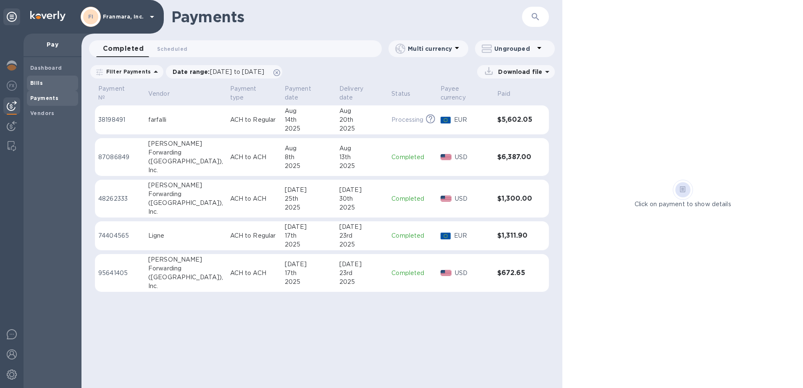
click at [45, 86] on span "Bills" at bounding box center [52, 83] width 45 height 8
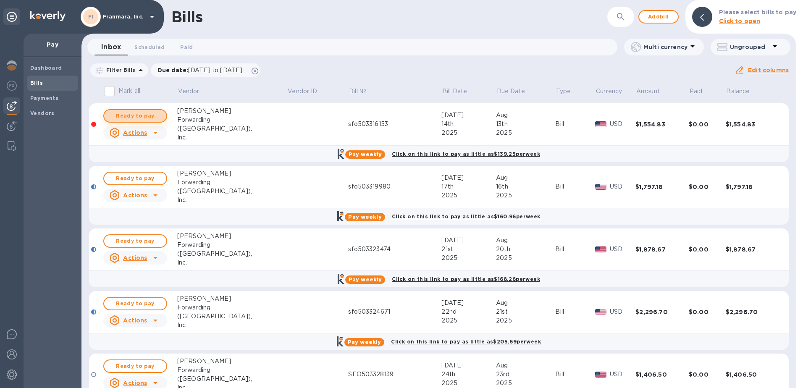
click at [157, 114] on span "Ready to pay" at bounding box center [135, 116] width 49 height 10
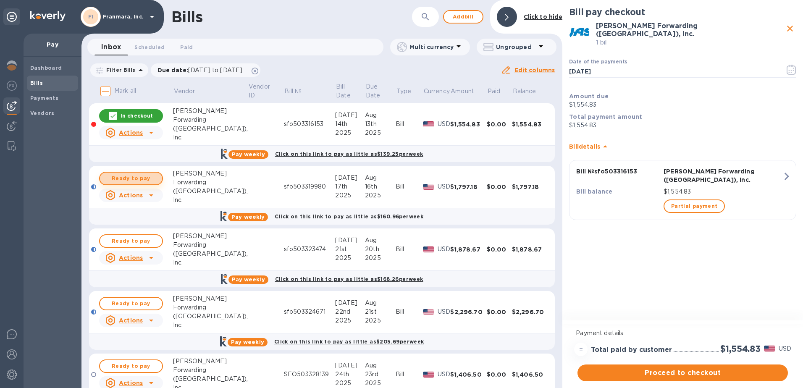
click at [142, 180] on span "Ready to pay" at bounding box center [131, 178] width 49 height 10
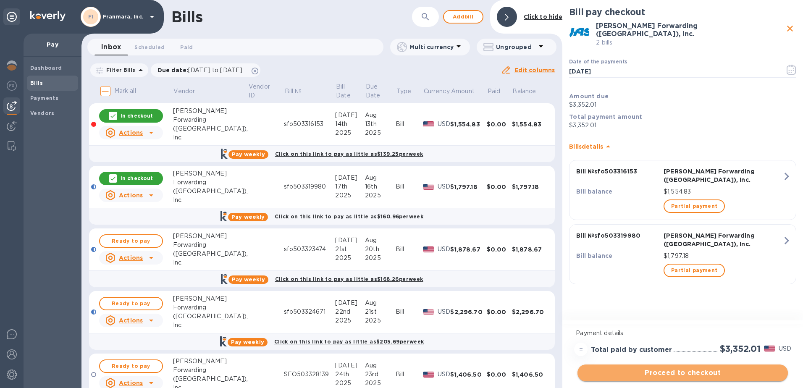
click at [667, 372] on span "Proceed to checkout" at bounding box center [682, 373] width 197 height 10
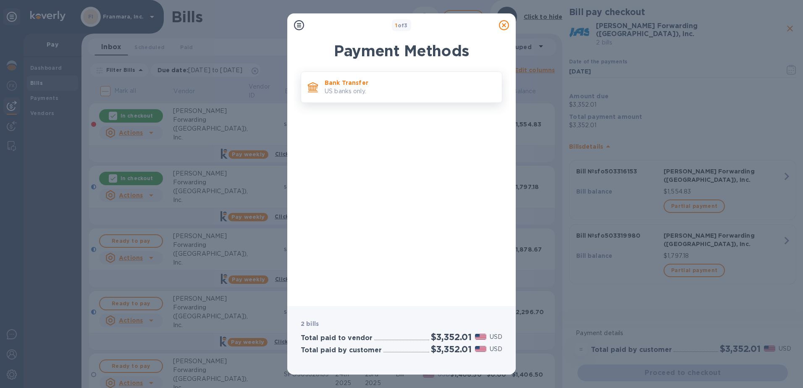
click at [349, 86] on p "Bank Transfer" at bounding box center [410, 83] width 170 height 8
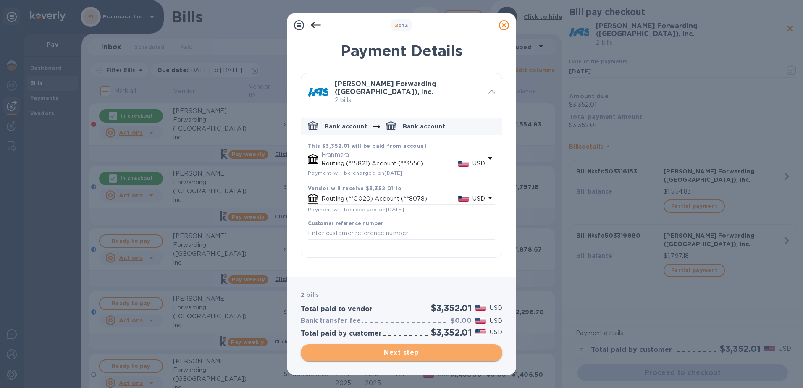
click at [400, 357] on span "Next step" at bounding box center [401, 353] width 188 height 10
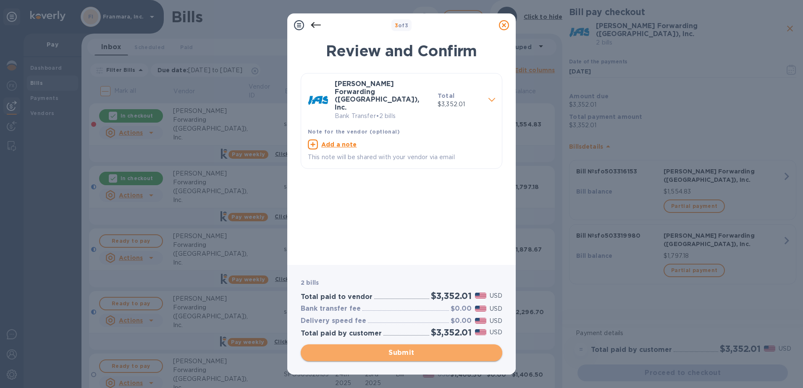
click at [400, 357] on span "Submit" at bounding box center [401, 353] width 188 height 10
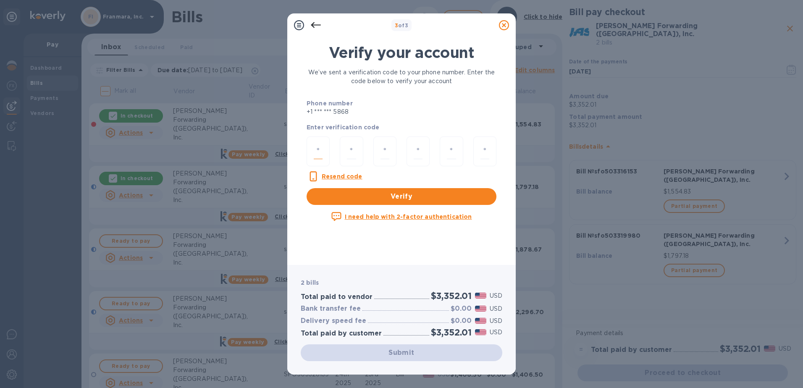
click at [314, 146] on input "number" at bounding box center [318, 152] width 9 height 16
type input "9"
type input "0"
type input "5"
type input "9"
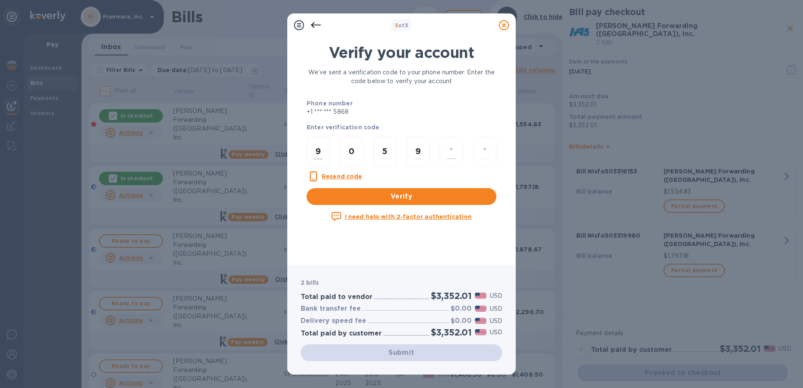
type input "4"
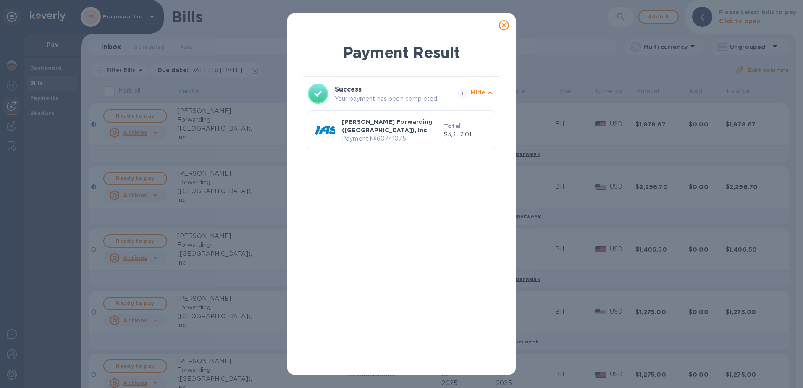
click at [506, 24] on icon at bounding box center [504, 25] width 10 height 10
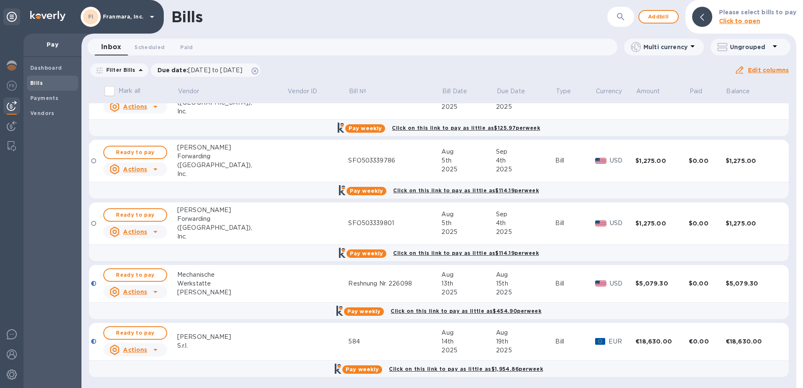
scroll to position [152, 0]
click at [150, 291] on div at bounding box center [155, 291] width 13 height 13
click at [150, 291] on div at bounding box center [401, 194] width 803 height 388
click at [149, 274] on span "Ready to pay" at bounding box center [135, 275] width 49 height 10
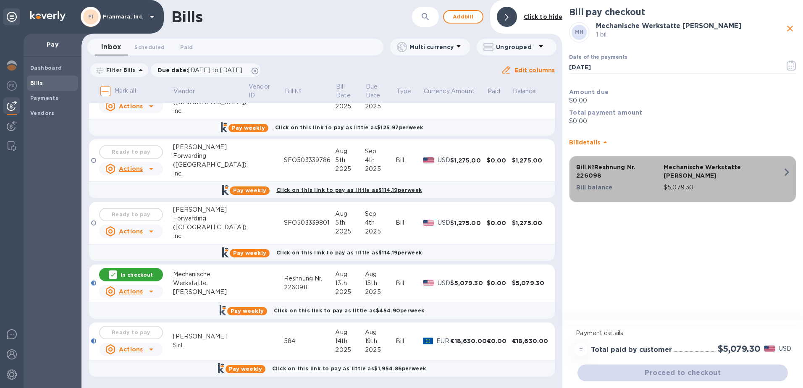
click at [784, 170] on icon "button" at bounding box center [786, 172] width 15 height 15
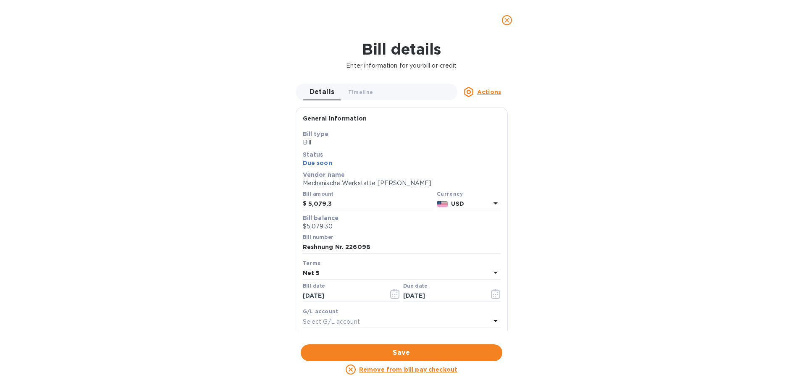
click at [455, 205] on b "USD" at bounding box center [457, 203] width 13 height 7
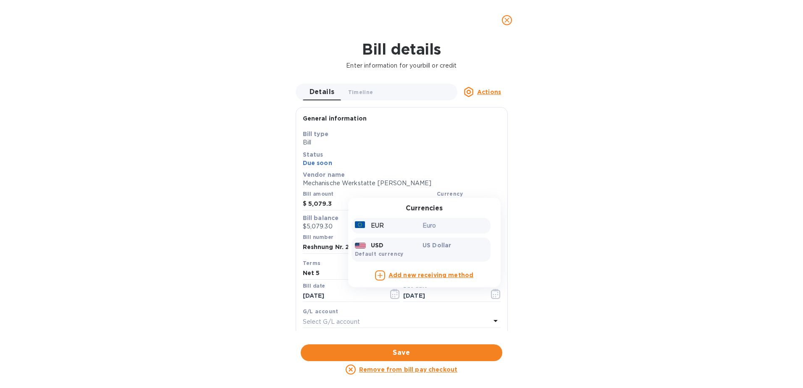
click at [422, 231] on div "Euro" at bounding box center [455, 226] width 68 height 12
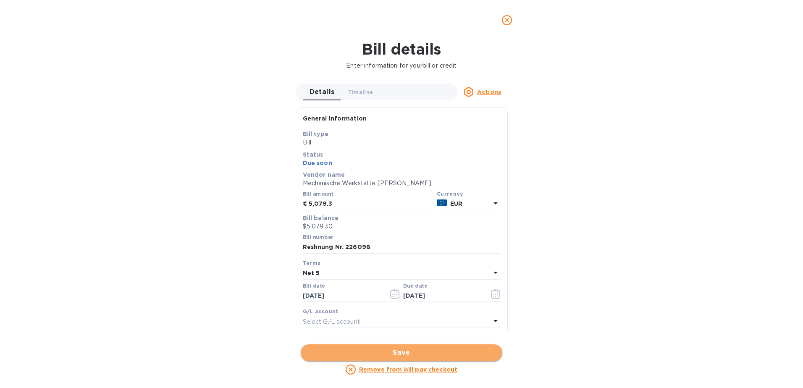
click at [407, 351] on span "Save" at bounding box center [401, 353] width 188 height 10
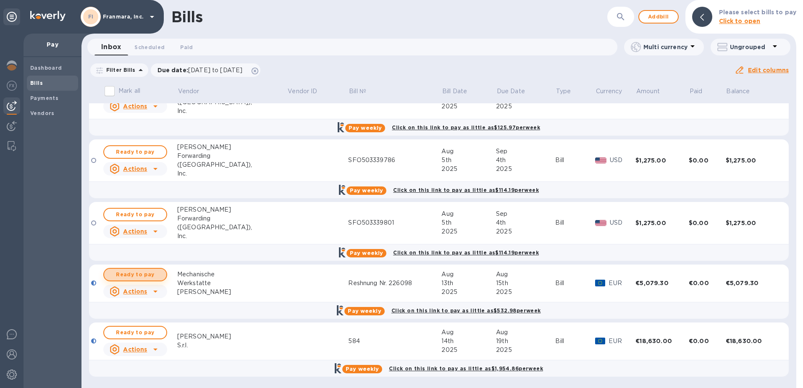
click at [144, 274] on span "Ready to pay" at bounding box center [135, 275] width 49 height 10
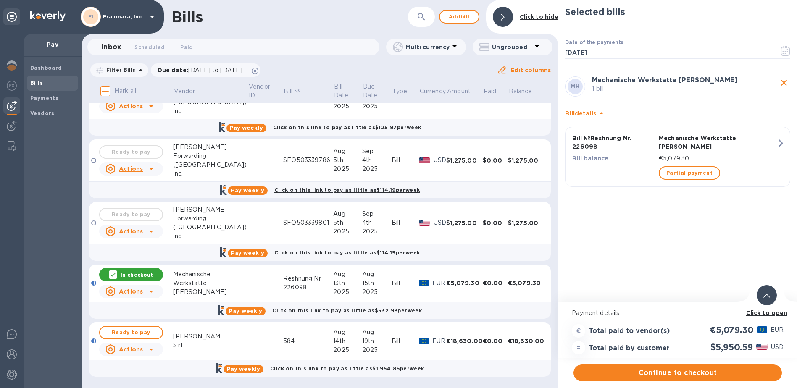
click at [766, 300] on div at bounding box center [766, 295] width 20 height 20
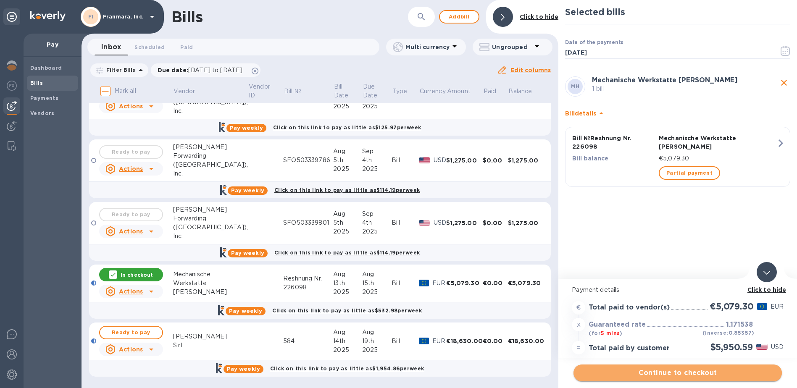
click at [677, 370] on span "Continue to checkout" at bounding box center [677, 373] width 195 height 10
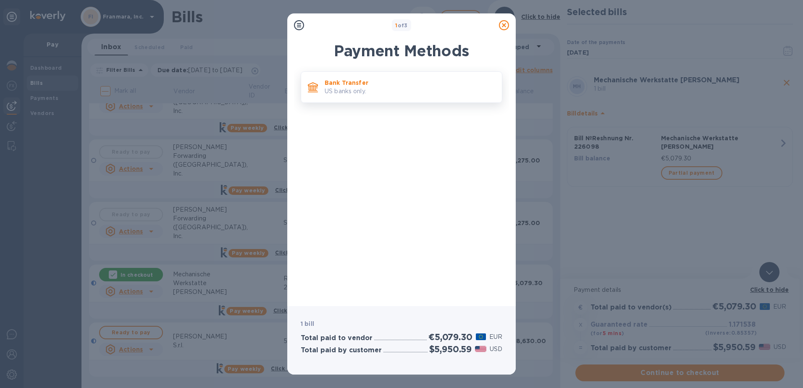
click at [358, 97] on div "Bank Transfer US banks only." at bounding box center [409, 87] width 177 height 24
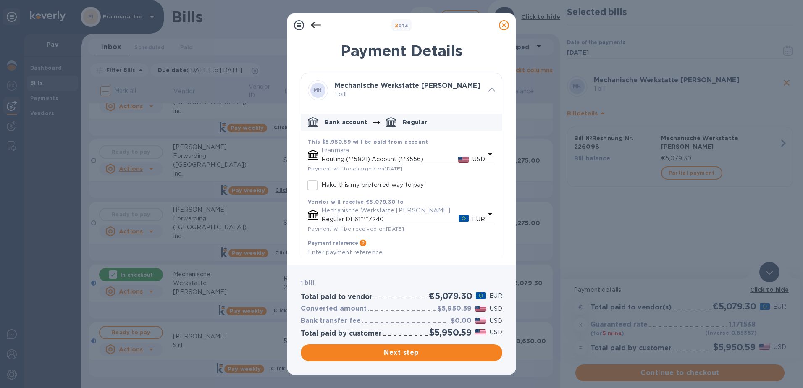
click at [358, 255] on textarea "default-method" at bounding box center [401, 252] width 187 height 7
type textarea "[PERSON_NAME]"
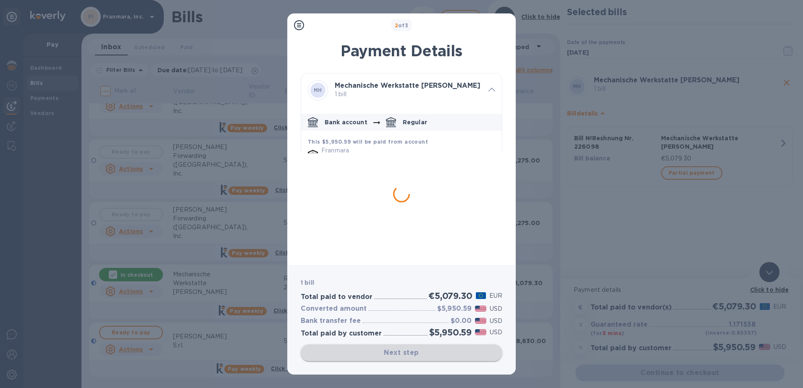
click at [406, 351] on div "Next step" at bounding box center [402, 352] width 202 height 17
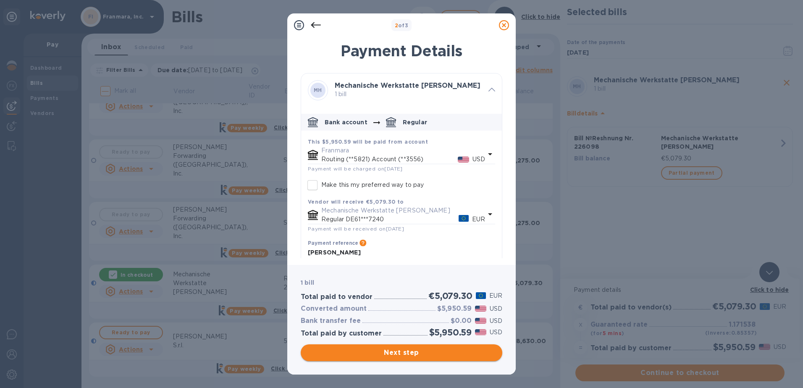
click at [406, 351] on span "Next step" at bounding box center [401, 353] width 188 height 10
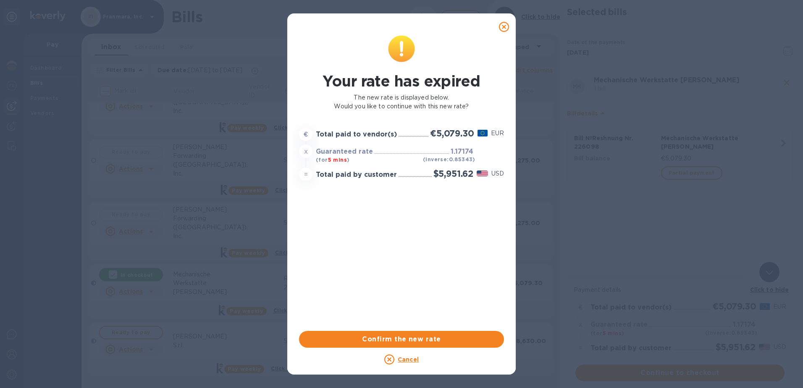
drag, startPoint x: 419, startPoint y: 28, endPoint x: 425, endPoint y: 44, distance: 17.0
click at [425, 44] on div "Your rate has expired The new rate is displayed below. Would you like to contin…" at bounding box center [401, 196] width 228 height 349
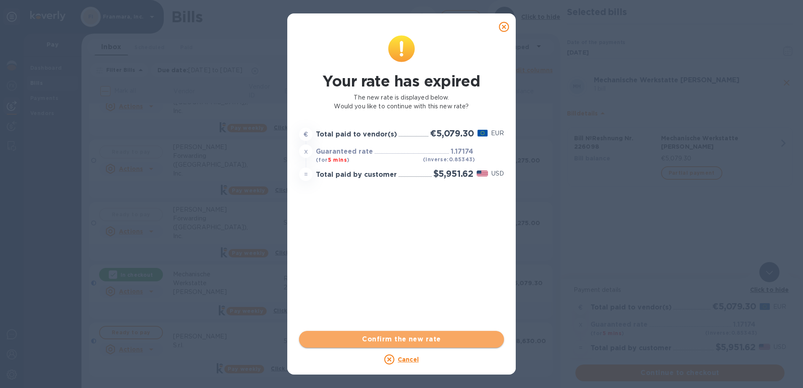
click at [418, 338] on span "Confirm the new rate" at bounding box center [401, 339] width 191 height 10
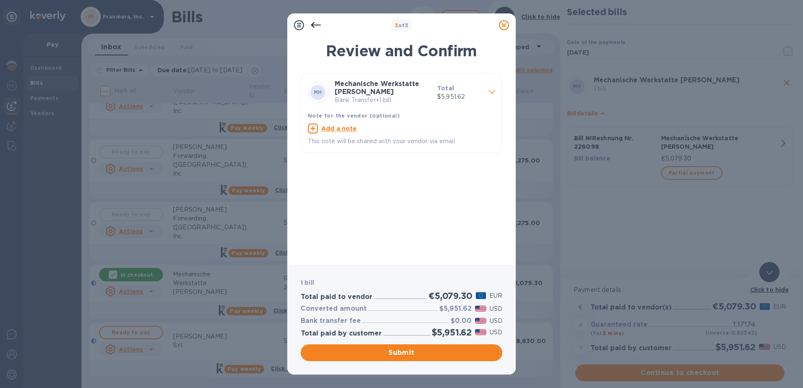
click at [311, 129] on icon at bounding box center [313, 128] width 10 height 10
click at [321, 133] on textarea at bounding box center [395, 129] width 174 height 7
type textarea "Deposit for [PERSON_NAME] 226098"
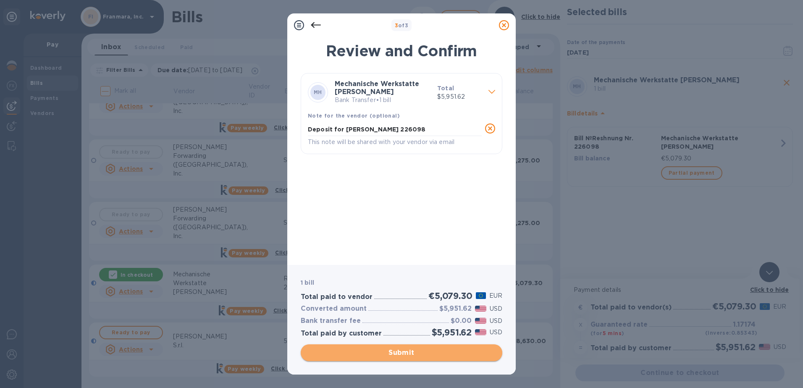
click at [404, 350] on span "Submit" at bounding box center [401, 353] width 188 height 10
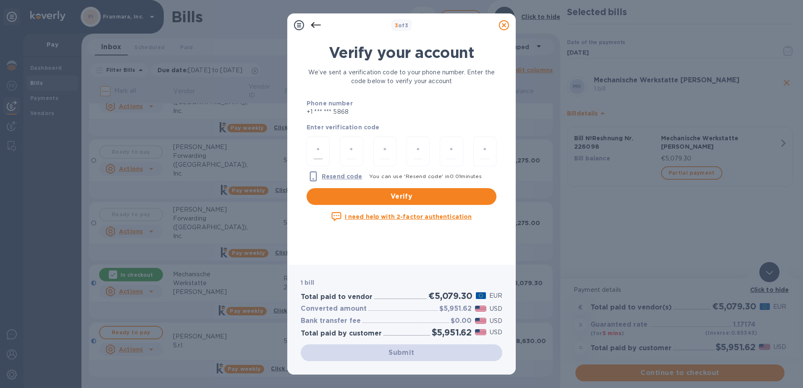
click at [312, 152] on div at bounding box center [318, 151] width 23 height 30
type input "7"
type input "2"
type input "1"
type input "3"
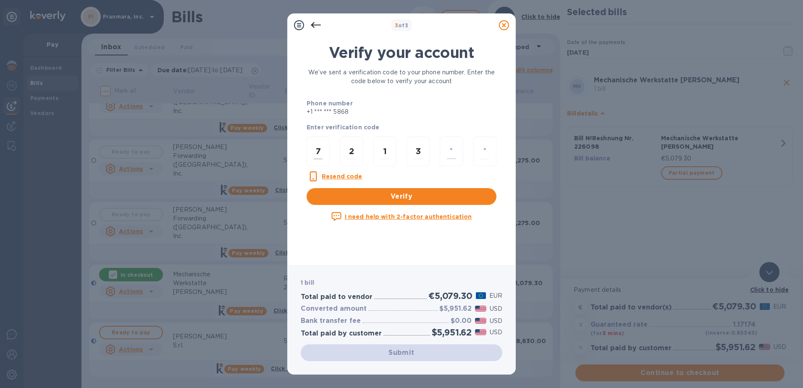
type input "3"
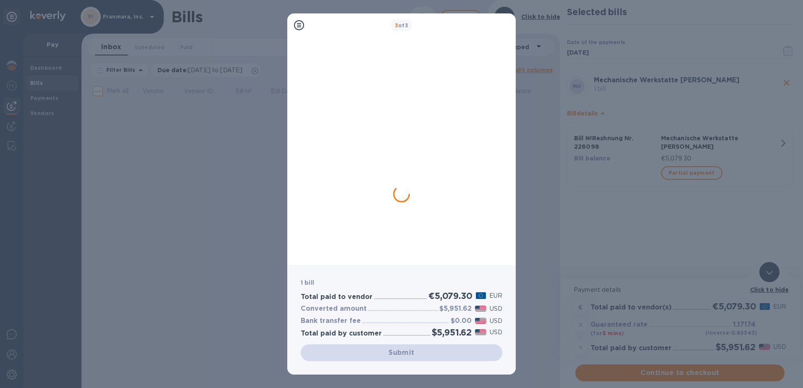
scroll to position [0, 0]
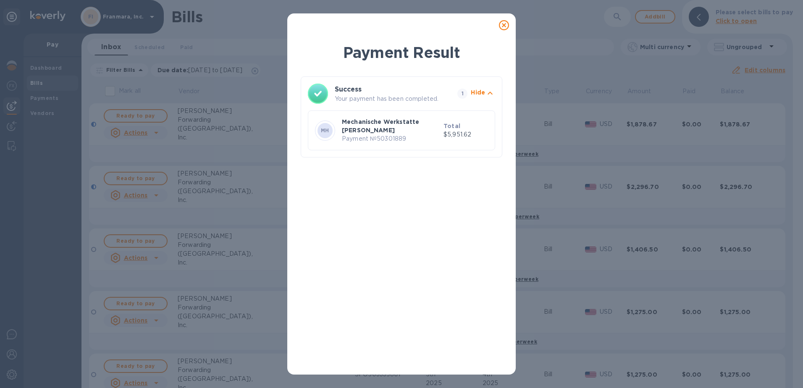
click at [502, 28] on icon at bounding box center [504, 25] width 10 height 10
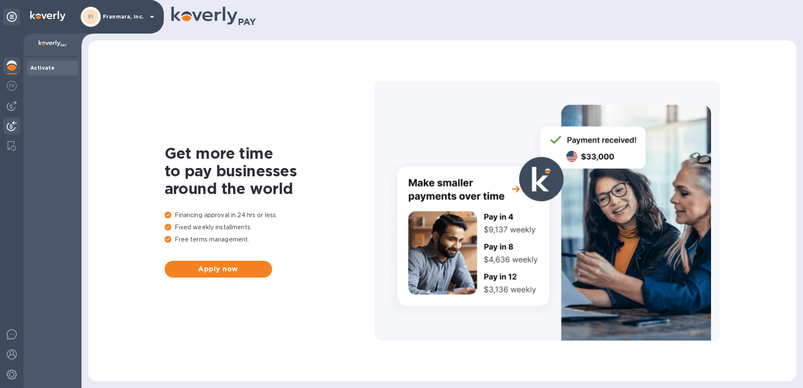
click at [9, 121] on img at bounding box center [12, 126] width 10 height 10
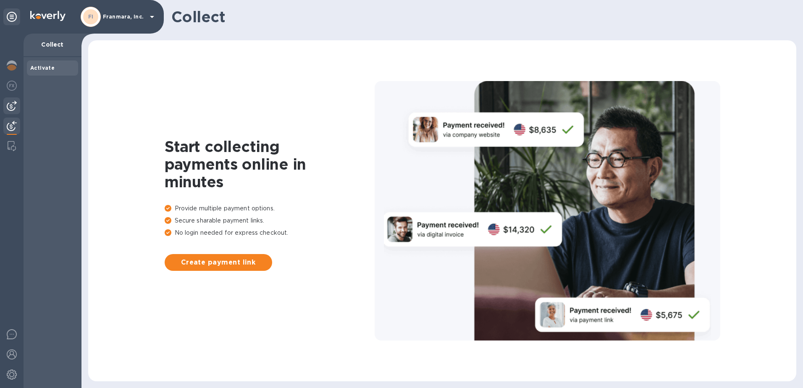
click at [14, 104] on img at bounding box center [12, 106] width 10 height 10
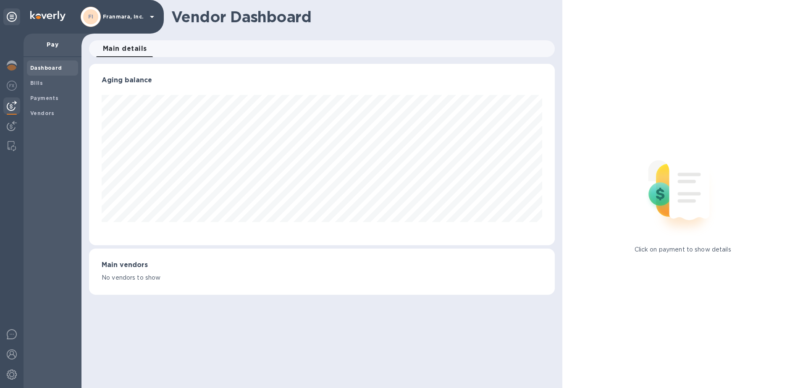
scroll to position [181, 466]
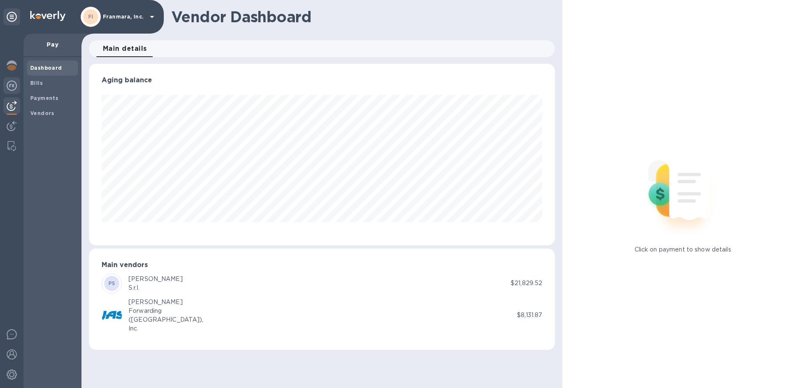
click at [12, 86] on img at bounding box center [12, 86] width 10 height 10
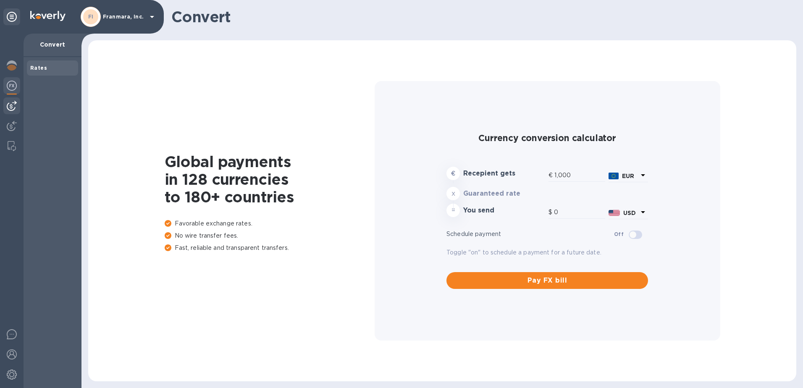
type input "1,171.74"
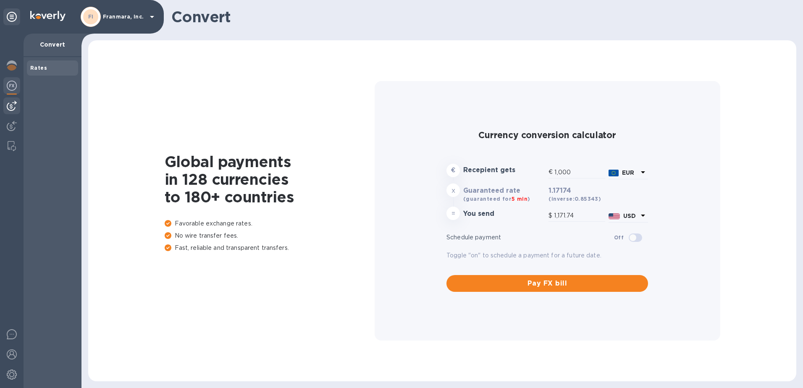
click at [10, 102] on img at bounding box center [12, 106] width 10 height 10
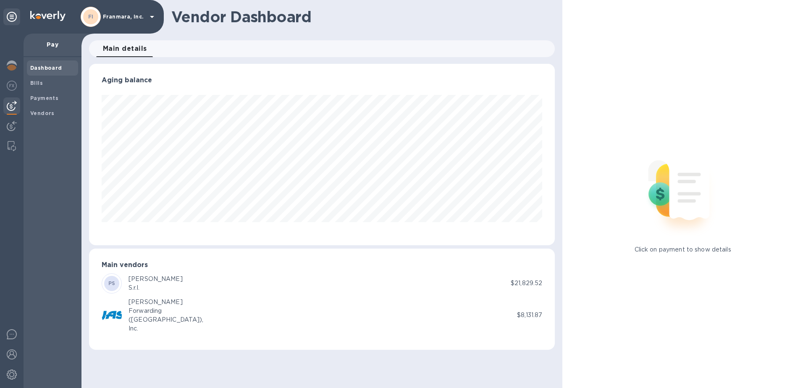
scroll to position [181, 466]
click at [130, 290] on div "S.r.l." at bounding box center [156, 287] width 54 height 9
click at [114, 285] on b "PS" at bounding box center [111, 283] width 7 height 6
click at [33, 113] on b "Vendors" at bounding box center [42, 113] width 24 height 6
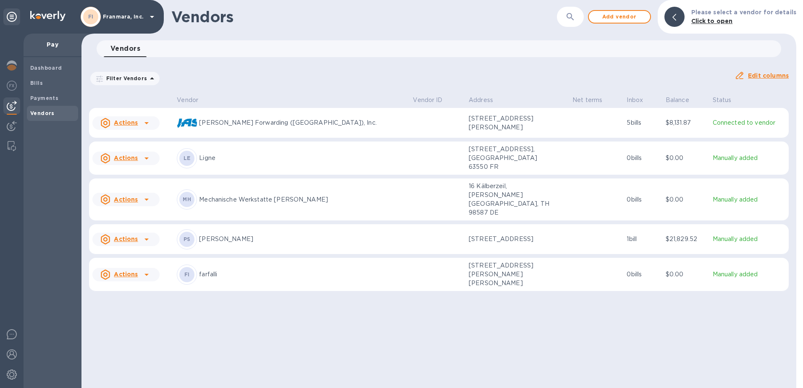
click at [146, 239] on icon at bounding box center [146, 240] width 4 height 2
click at [146, 238] on div at bounding box center [401, 194] width 803 height 388
click at [54, 77] on div "Bills" at bounding box center [52, 83] width 51 height 15
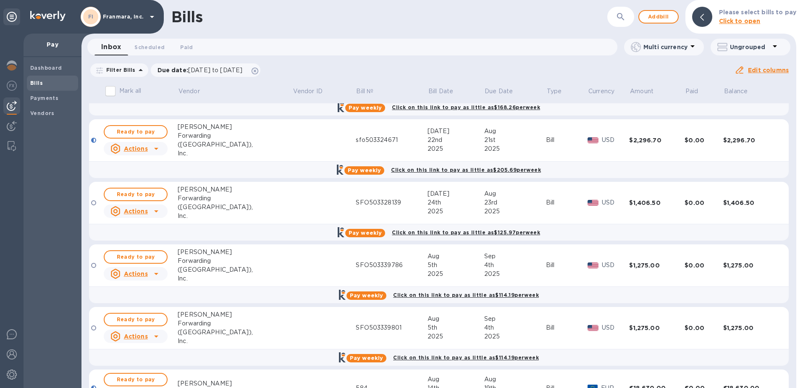
scroll to position [94, 0]
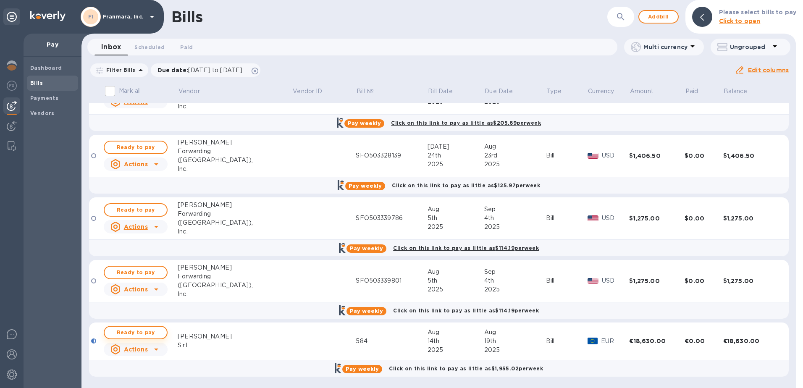
click at [142, 330] on span "Ready to pay" at bounding box center [135, 333] width 49 height 10
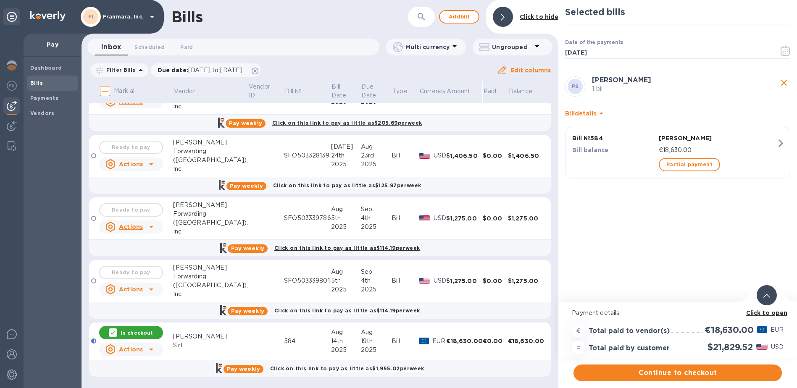
click at [769, 299] on div at bounding box center [766, 295] width 20 height 20
